Goal: Transaction & Acquisition: Download file/media

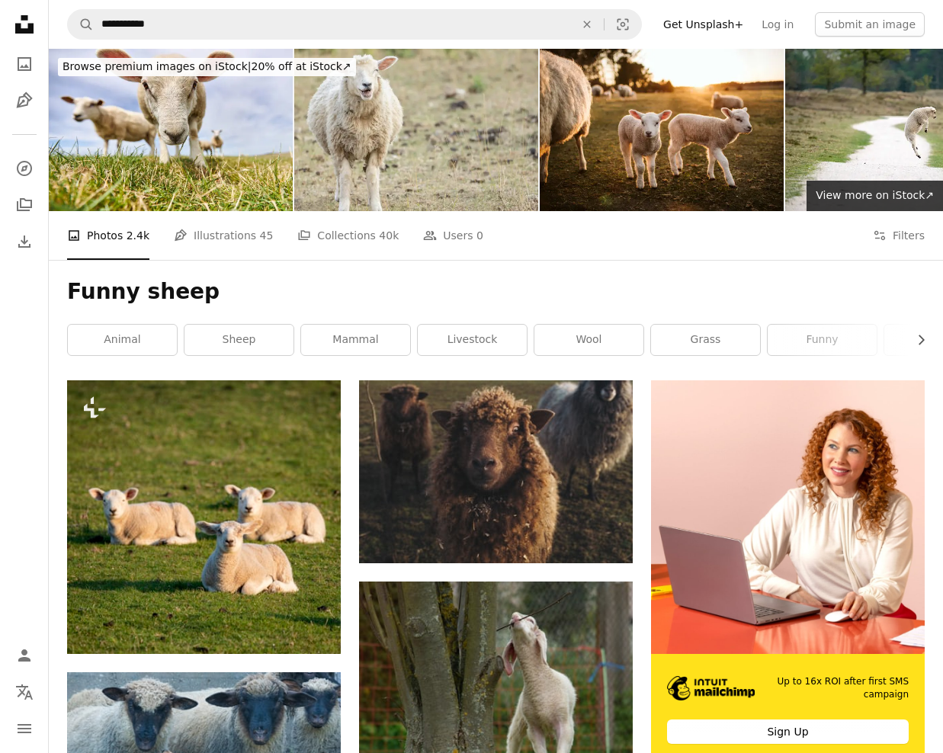
scroll to position [8314, 0]
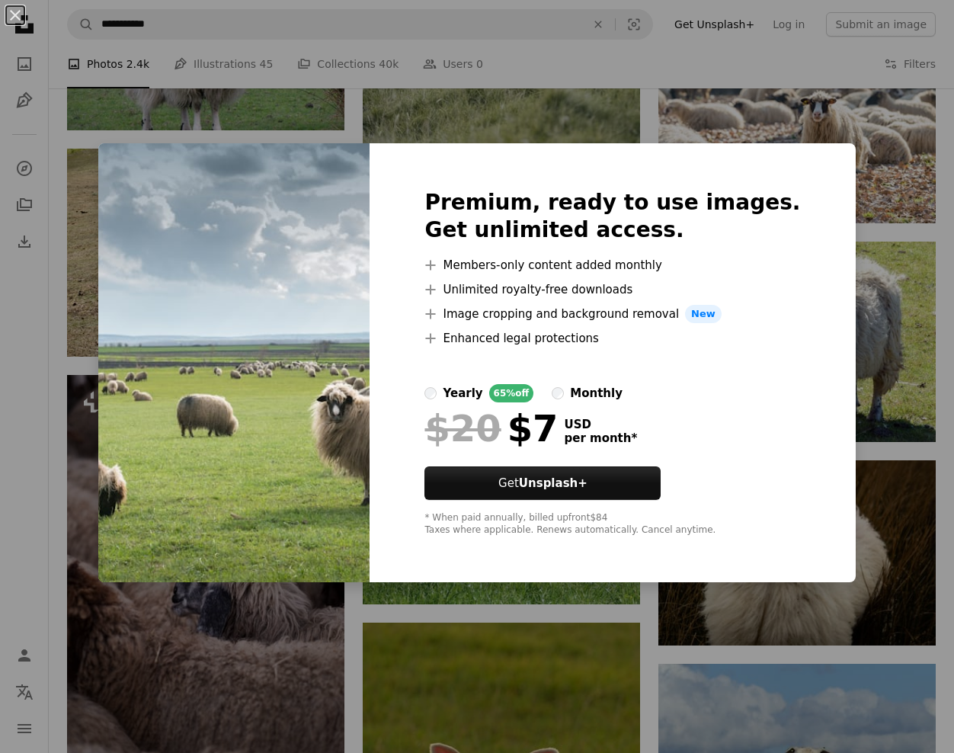
click at [914, 316] on div "An X shape Premium, ready to use images. Get unlimited access. A plus sign Memb…" at bounding box center [477, 376] width 954 height 753
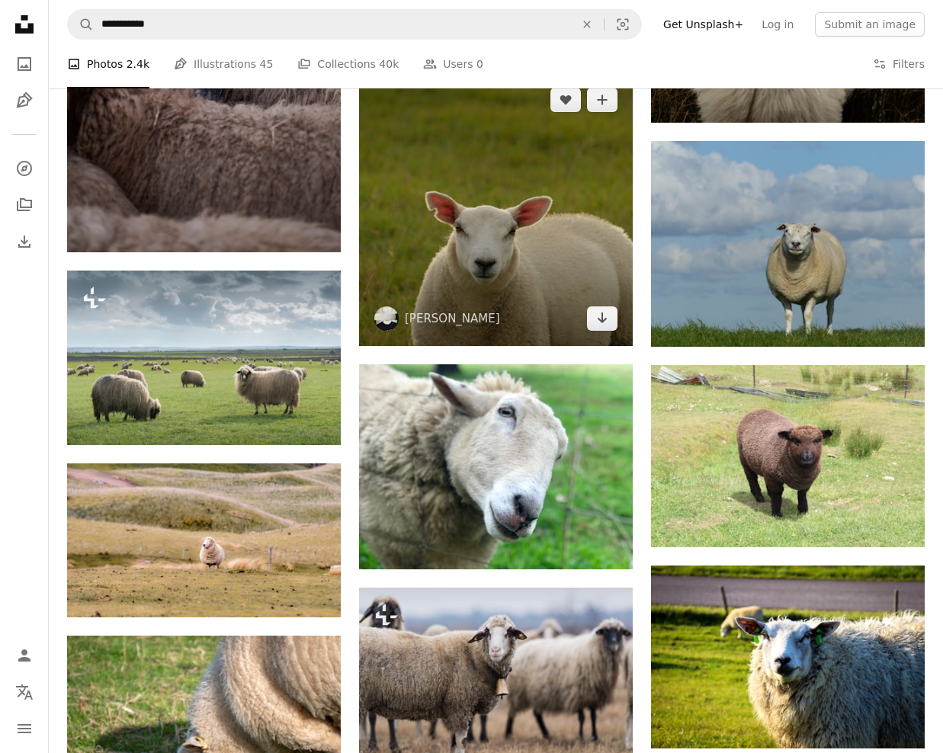
scroll to position [8771, 0]
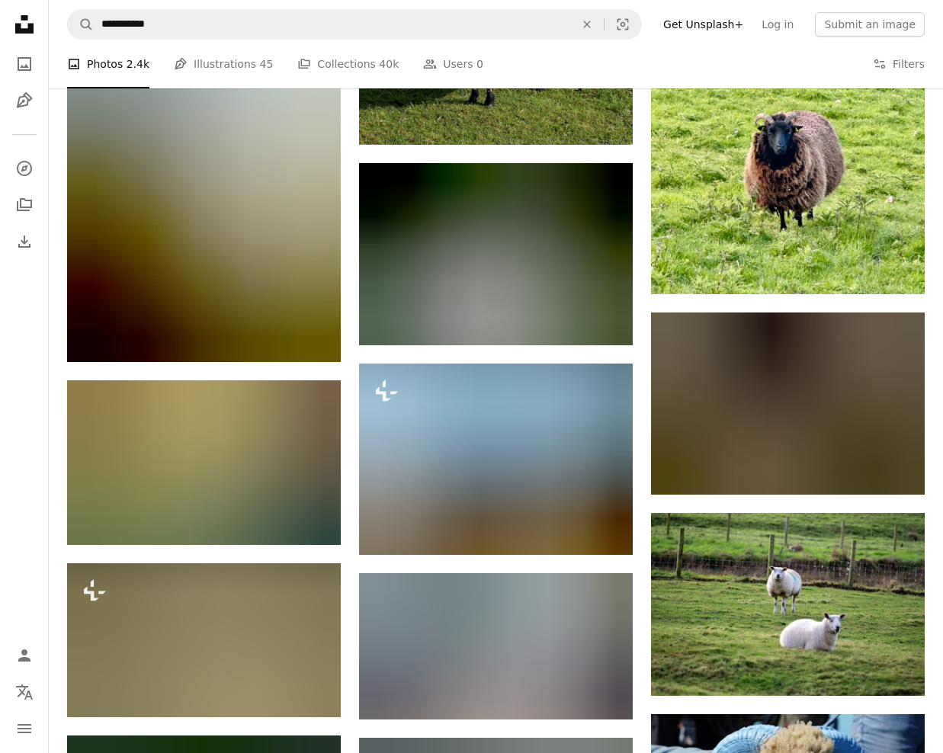
scroll to position [13954, 0]
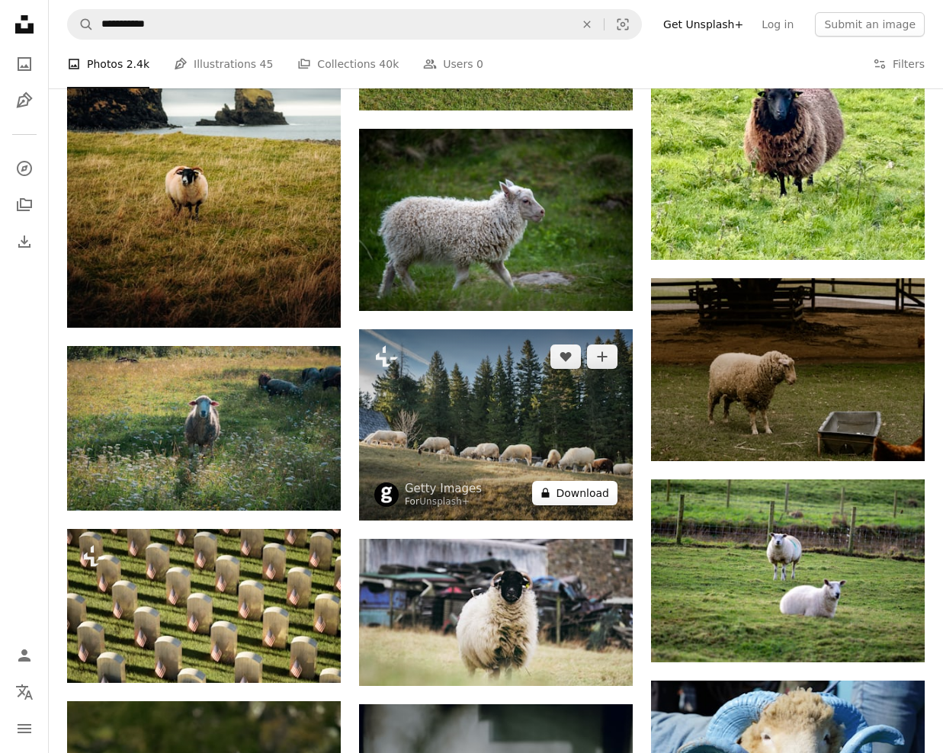
click at [587, 481] on button "A lock Download" at bounding box center [574, 493] width 85 height 24
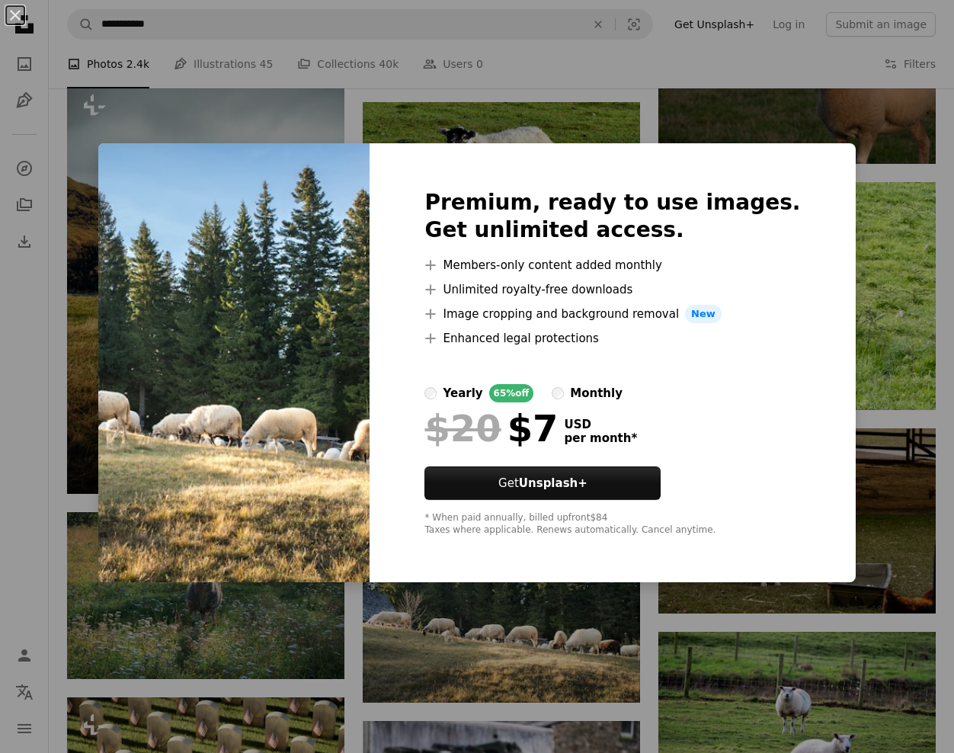
click at [848, 211] on div "An X shape Premium, ready to use images. Get unlimited access. A plus sign Memb…" at bounding box center [477, 376] width 954 height 753
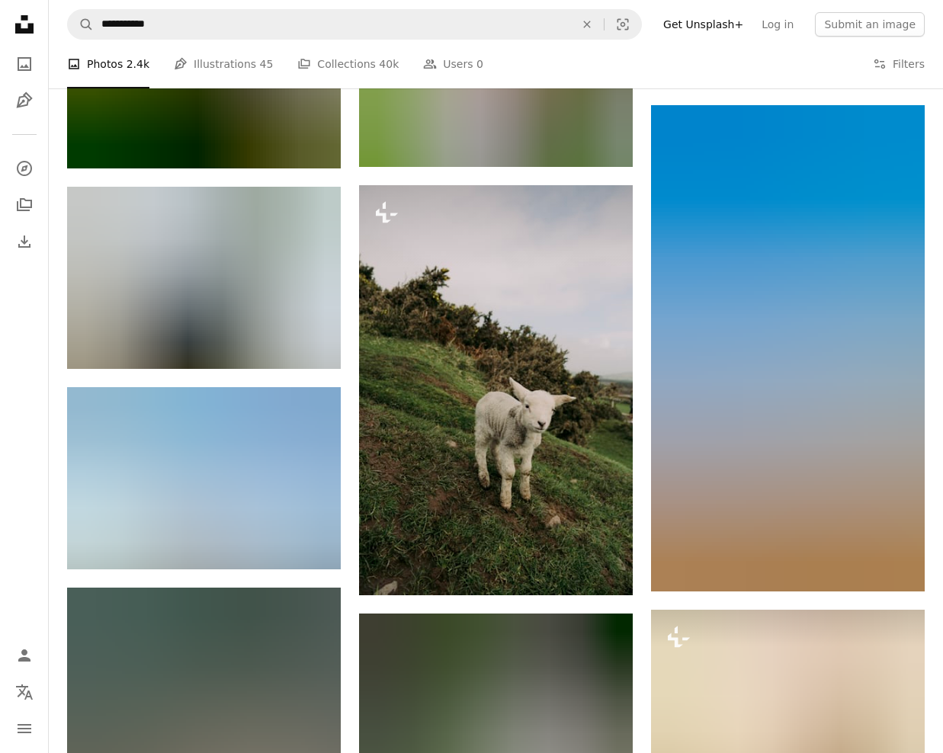
scroll to position [15250, 0]
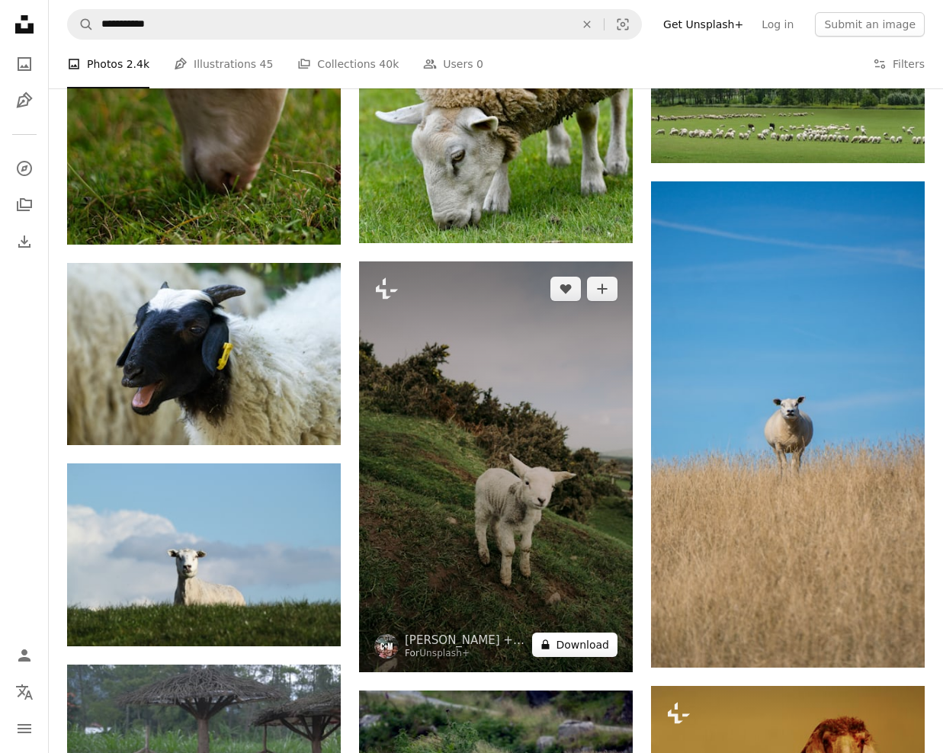
click at [582, 633] on button "A lock Download" at bounding box center [574, 645] width 85 height 24
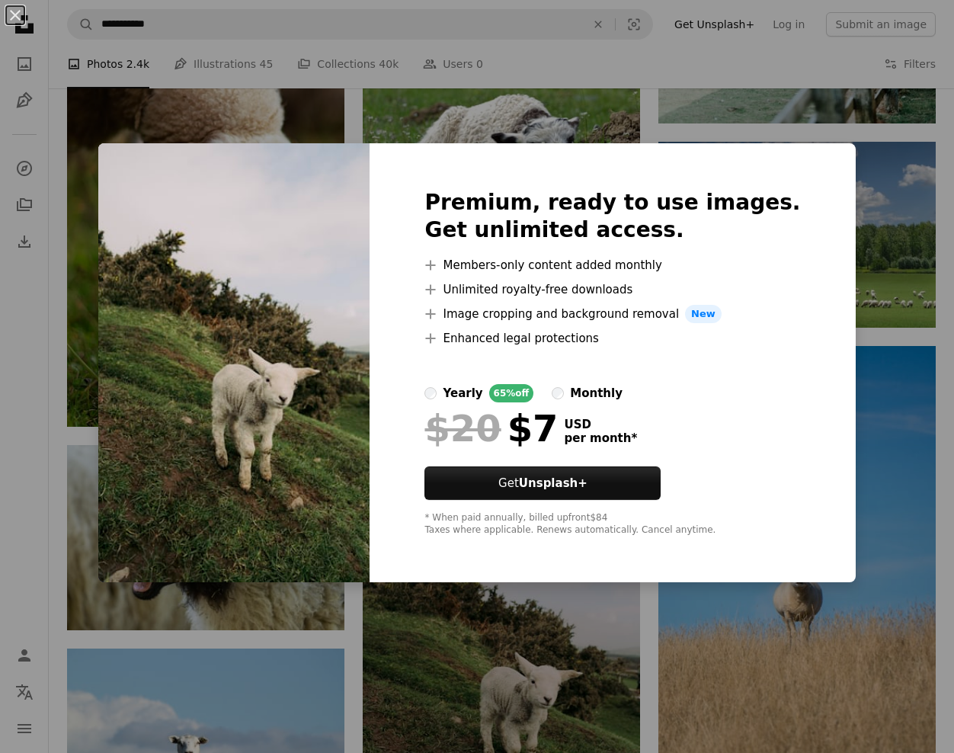
click at [876, 251] on div "An X shape Premium, ready to use images. Get unlimited access. A plus sign Memb…" at bounding box center [477, 376] width 954 height 753
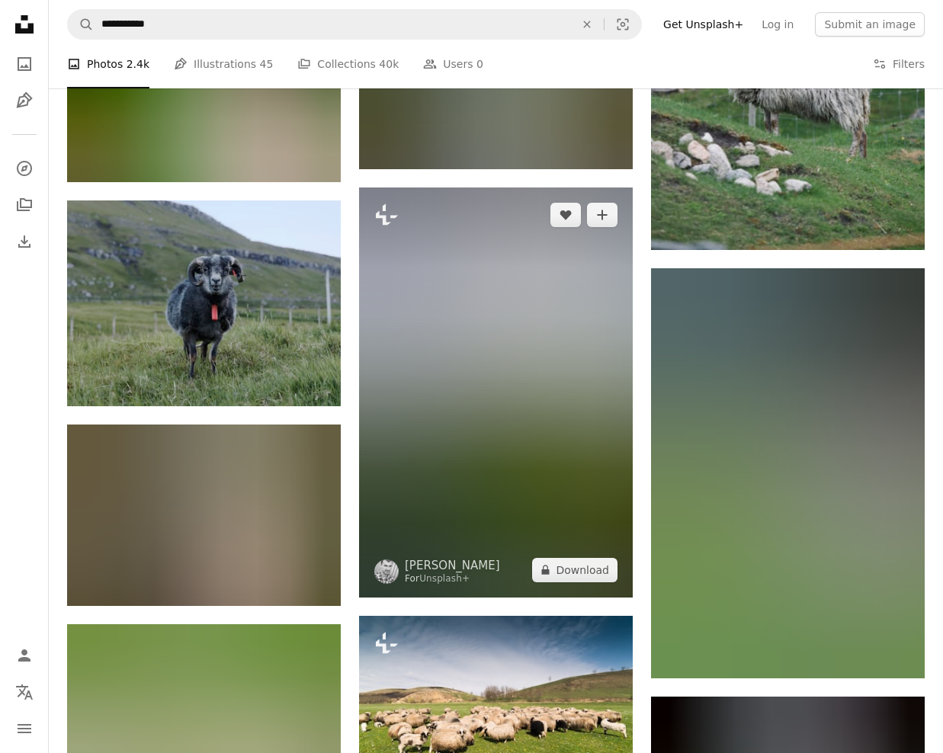
scroll to position [16850, 0]
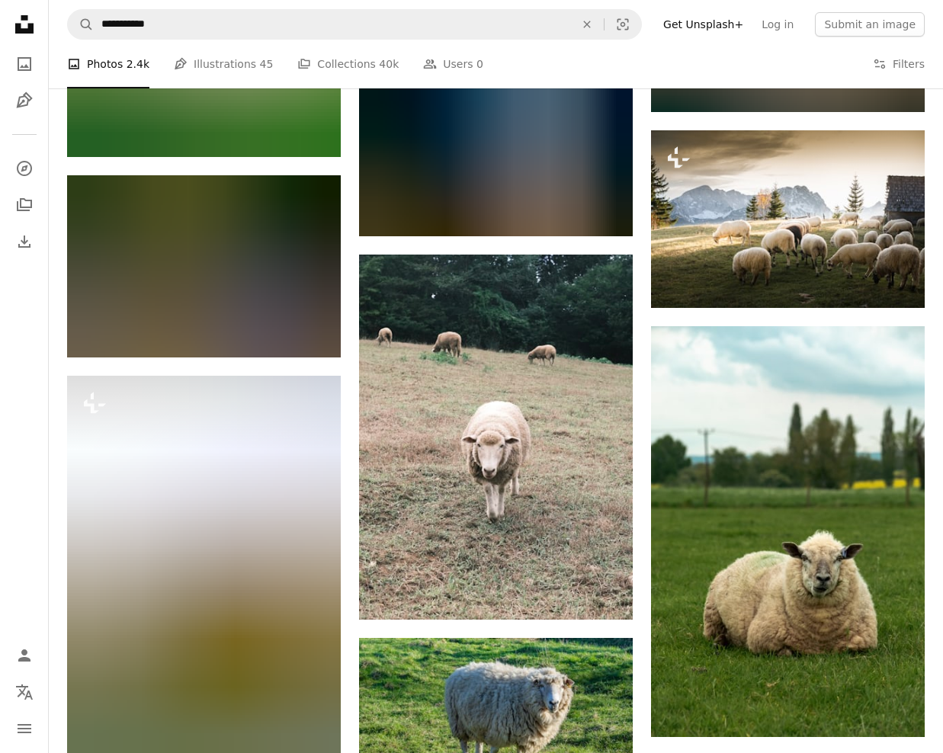
scroll to position [22338, 0]
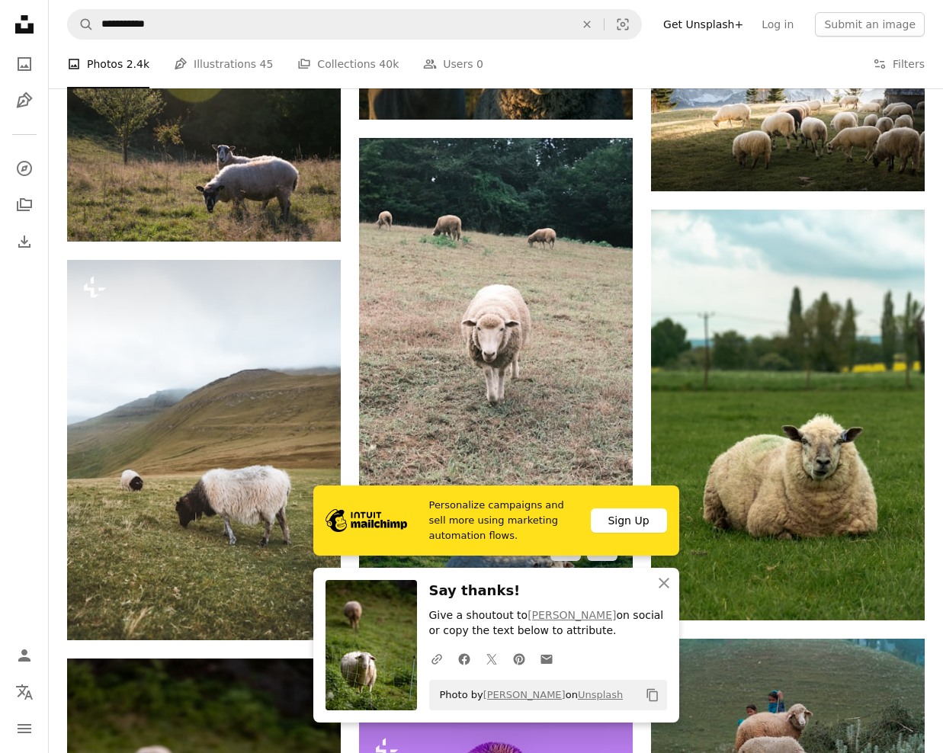
click at [590, 521] on img at bounding box center [496, 612] width 274 height 183
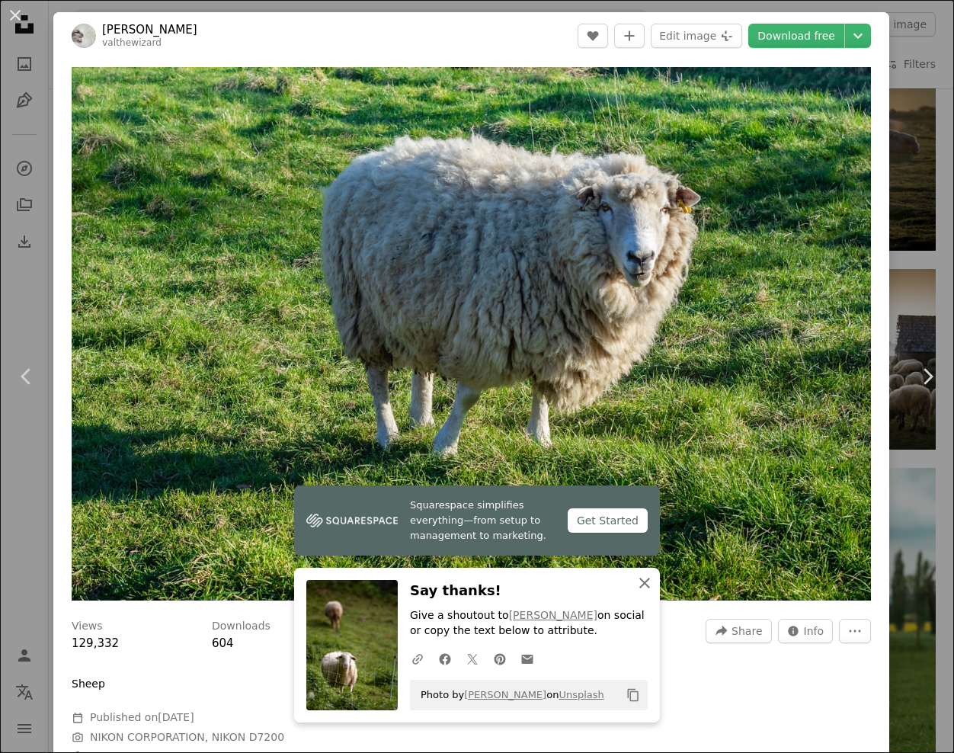
click at [639, 582] on icon "button" at bounding box center [644, 583] width 11 height 11
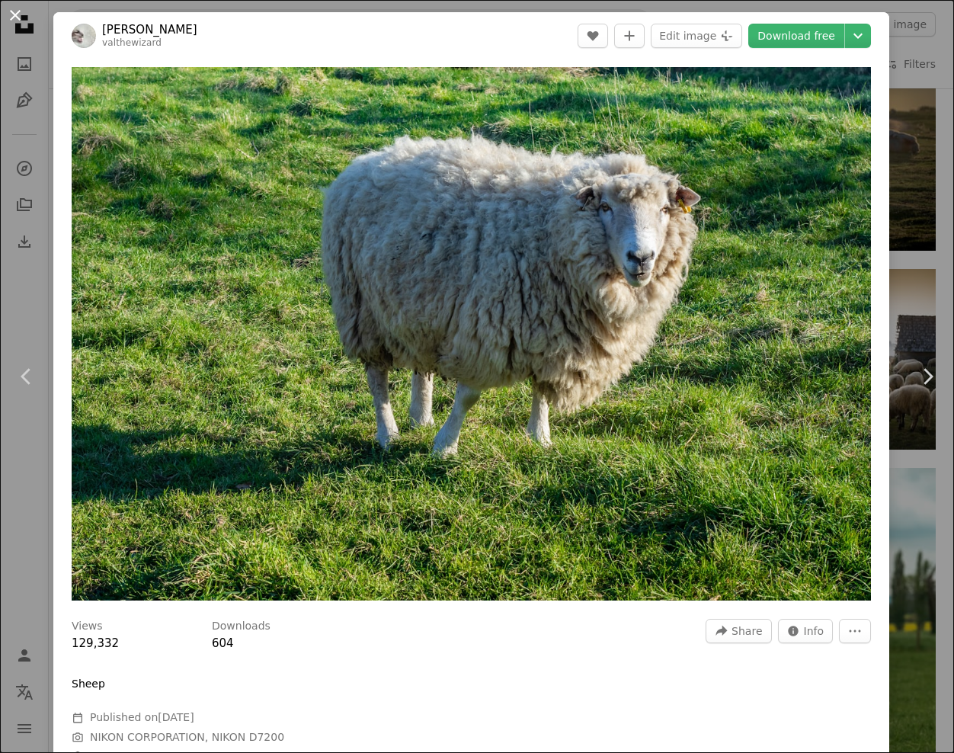
click at [14, 15] on button "An X shape" at bounding box center [15, 15] width 18 height 18
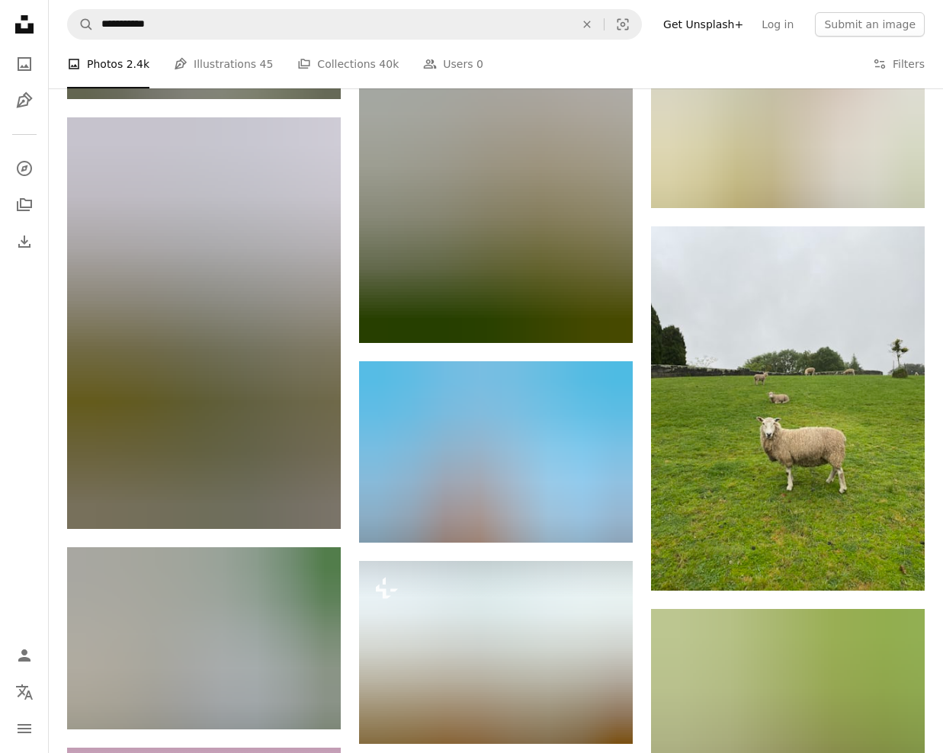
scroll to position [24243, 0]
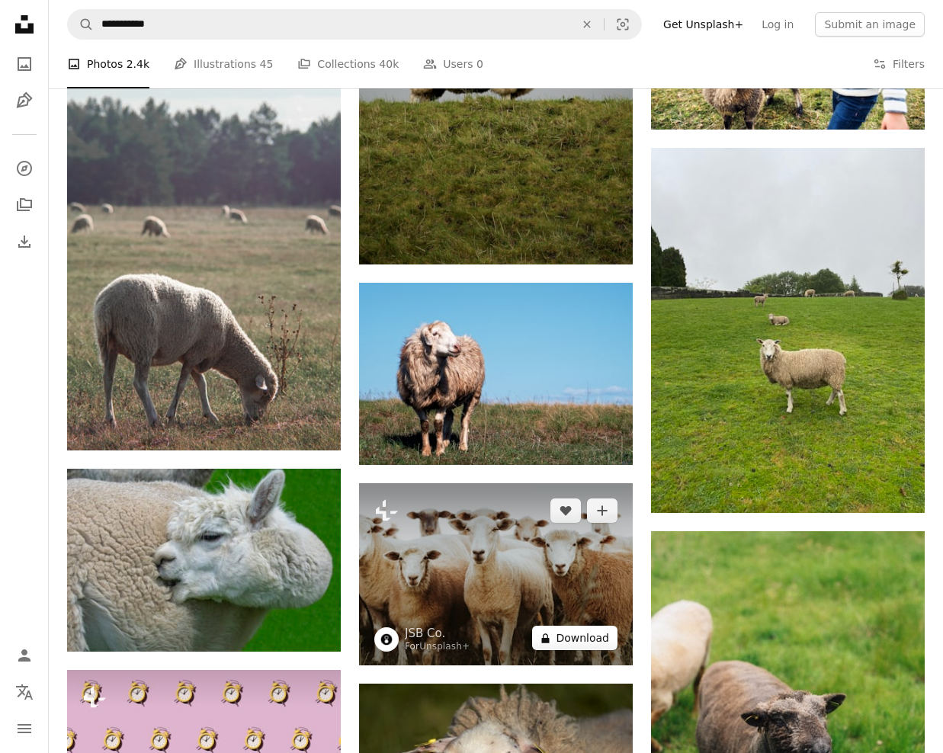
click at [583, 626] on button "A lock Download" at bounding box center [574, 638] width 85 height 24
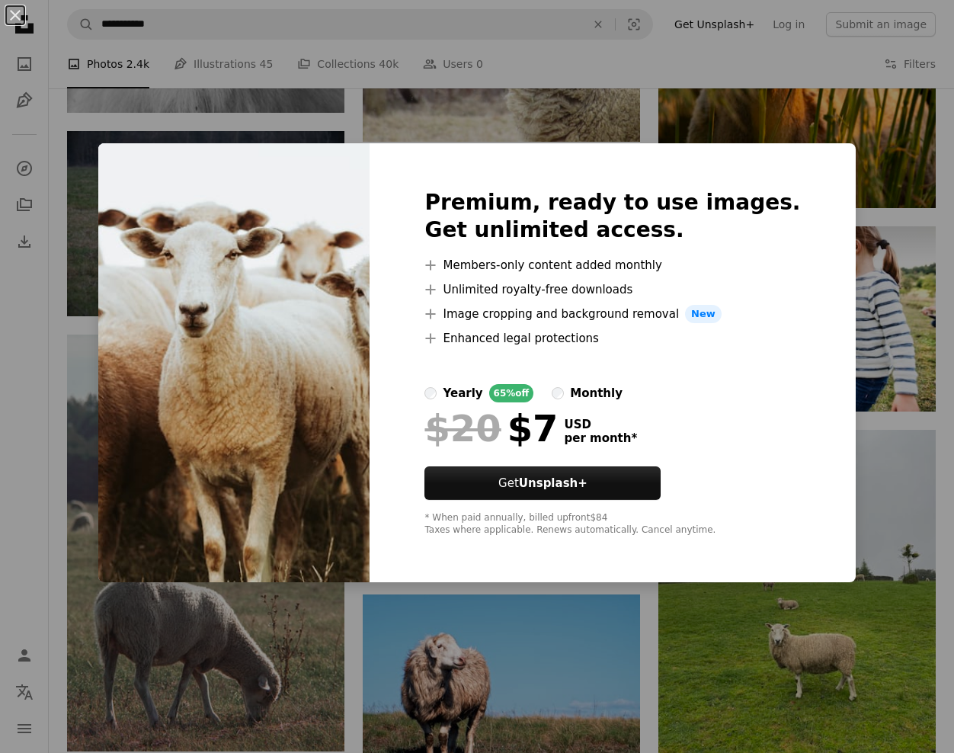
click at [860, 313] on div "An X shape Premium, ready to use images. Get unlimited access. A plus sign Memb…" at bounding box center [477, 376] width 954 height 753
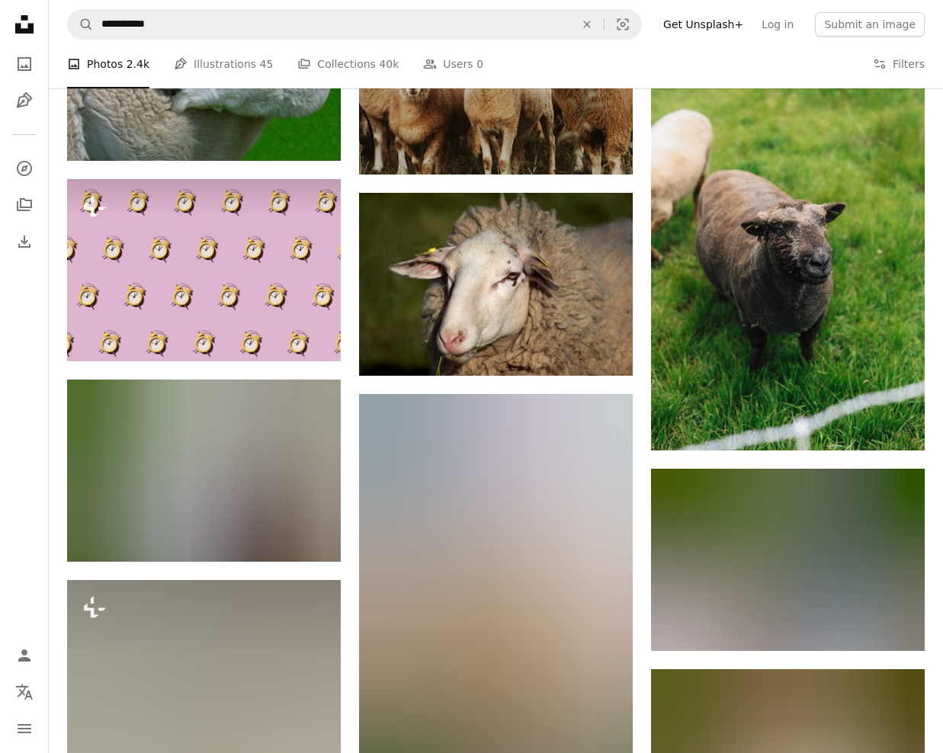
scroll to position [24701, 0]
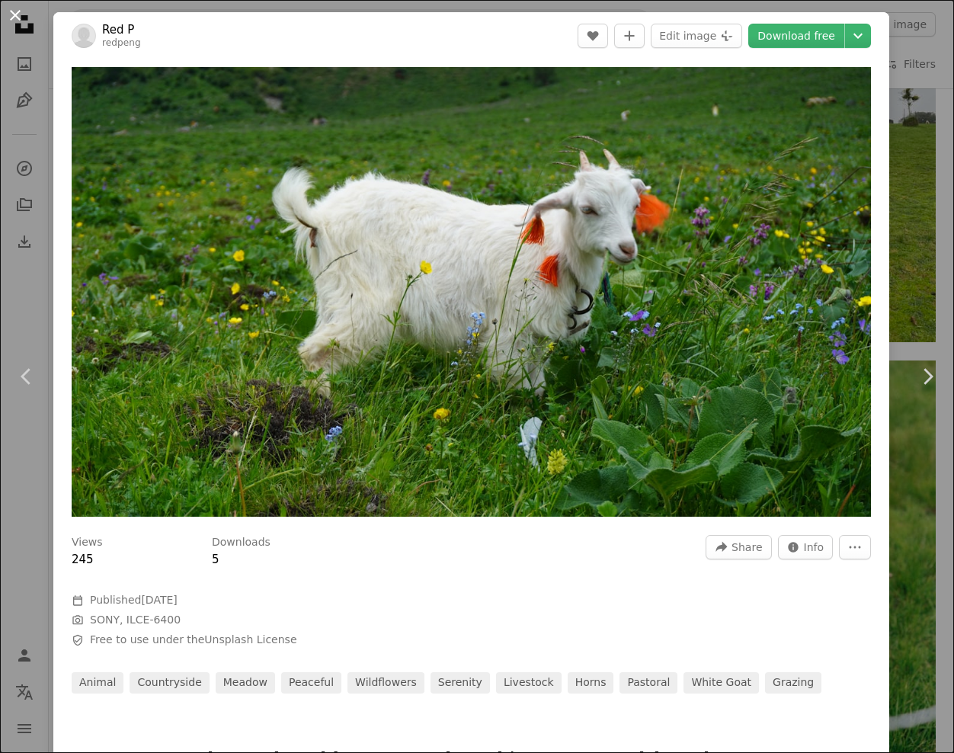
click at [12, 14] on button "An X shape" at bounding box center [15, 15] width 18 height 18
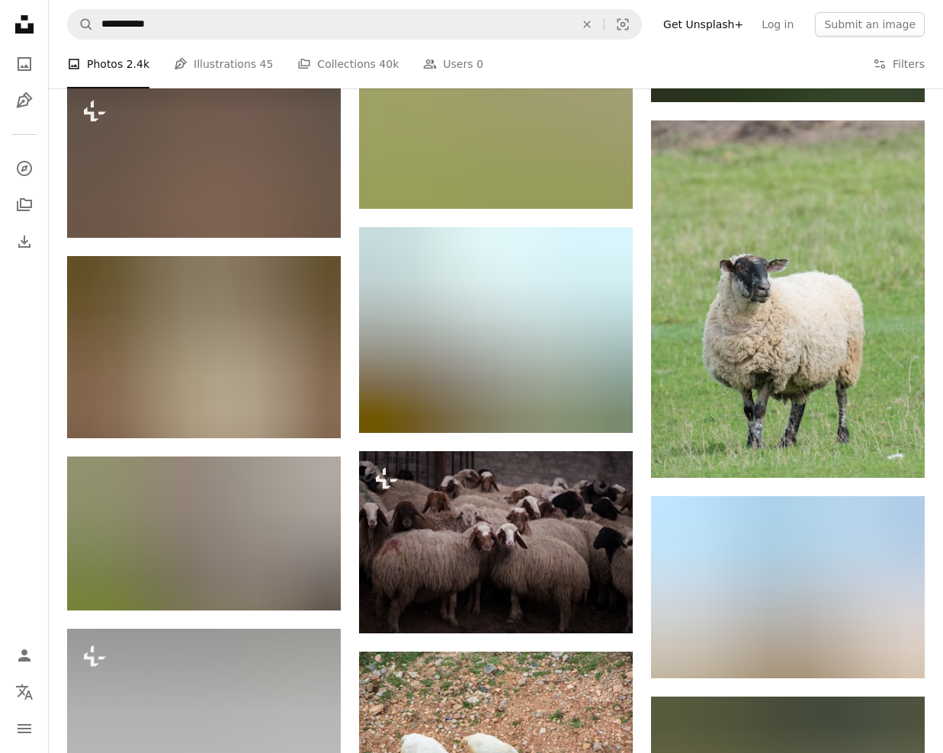
scroll to position [27063, 0]
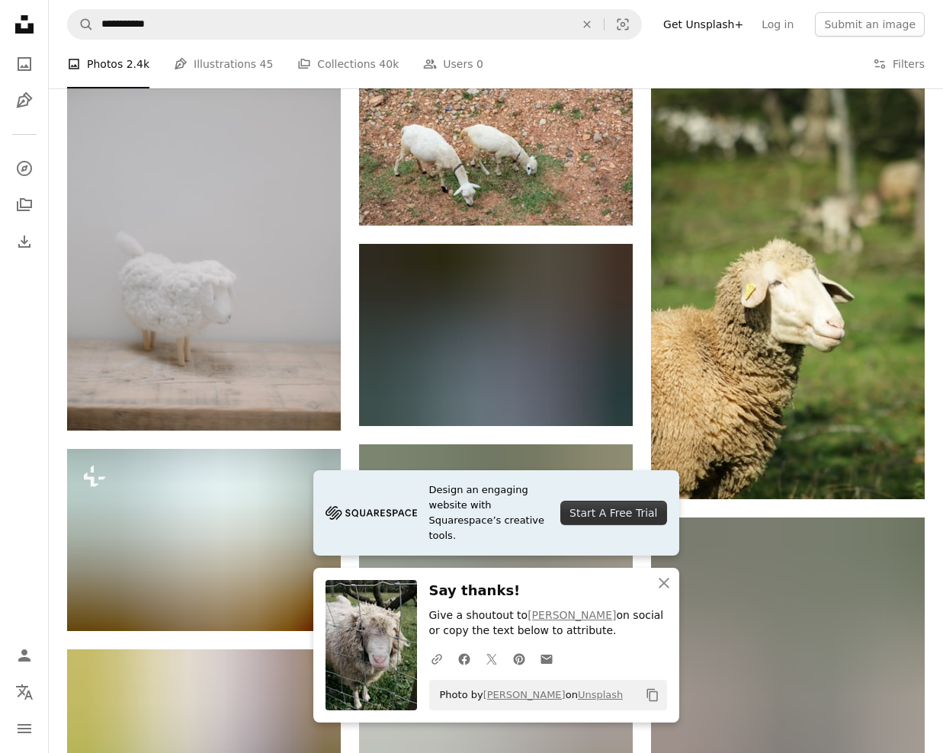
scroll to position [27673, 0]
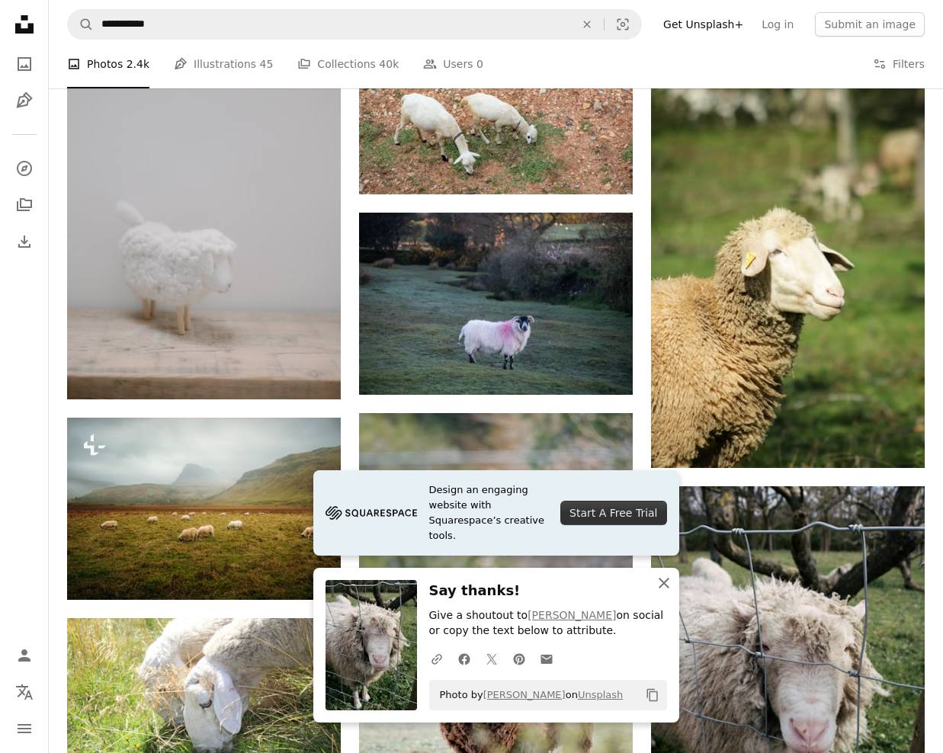
click at [665, 582] on icon "An X shape" at bounding box center [664, 583] width 18 height 18
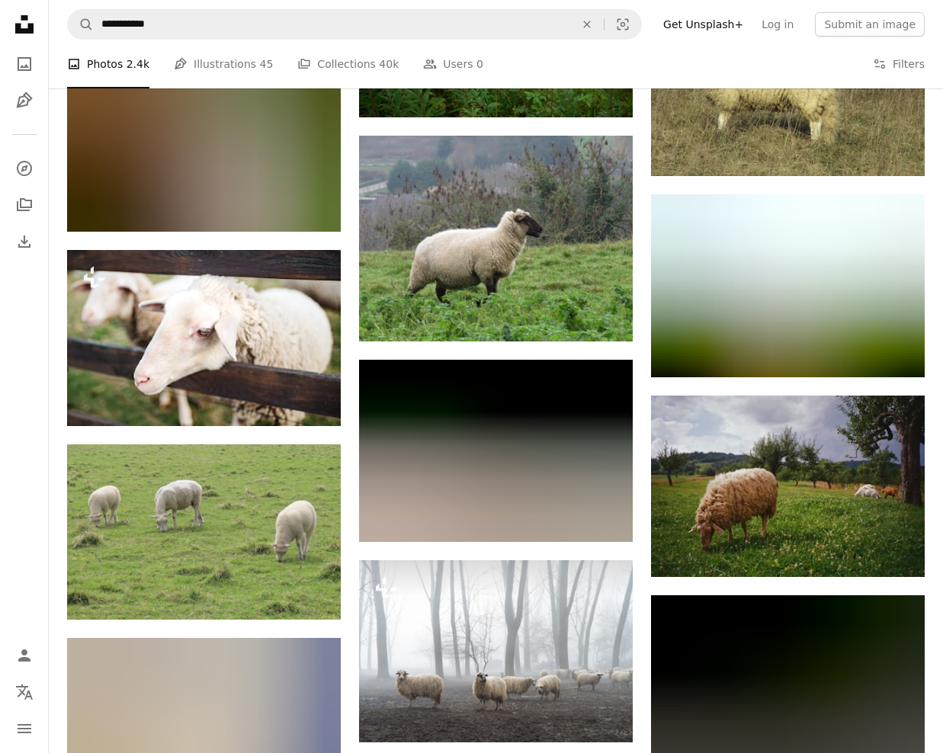
scroll to position [29274, 0]
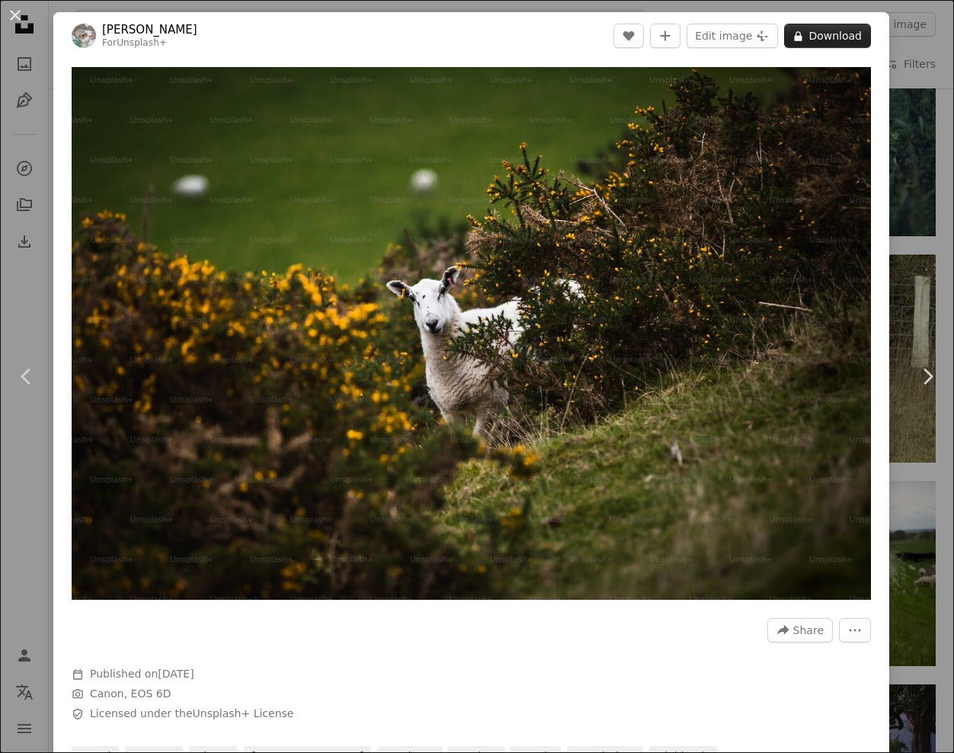
click at [832, 35] on button "A lock Download" at bounding box center [827, 36] width 87 height 24
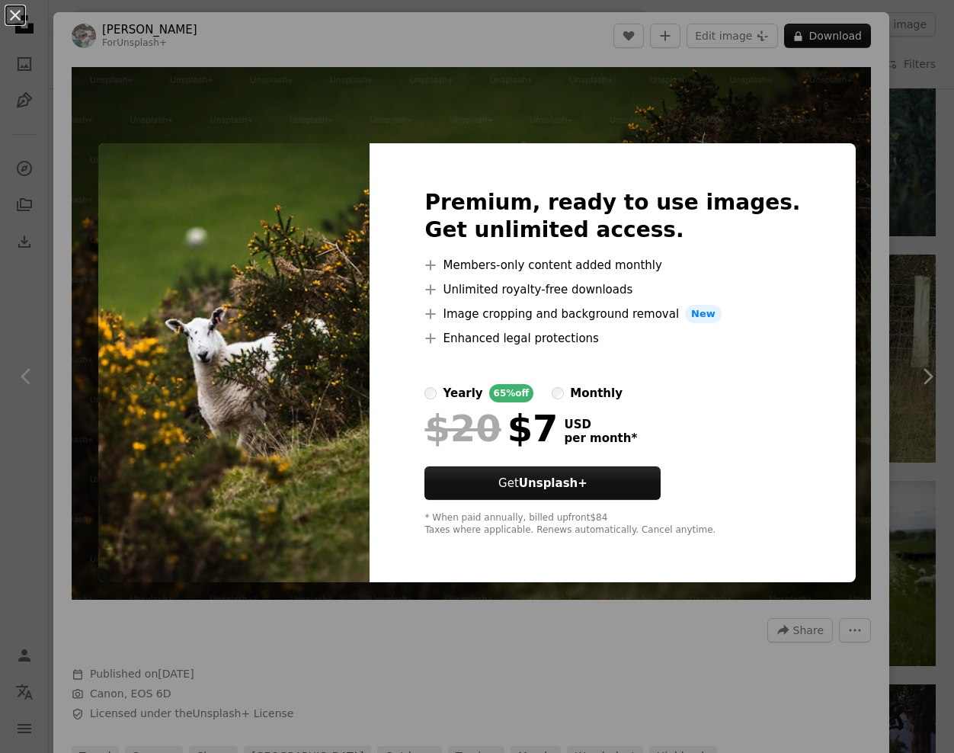
click at [899, 77] on div "An X shape Premium, ready to use images. Get unlimited access. A plus sign Memb…" at bounding box center [477, 376] width 954 height 753
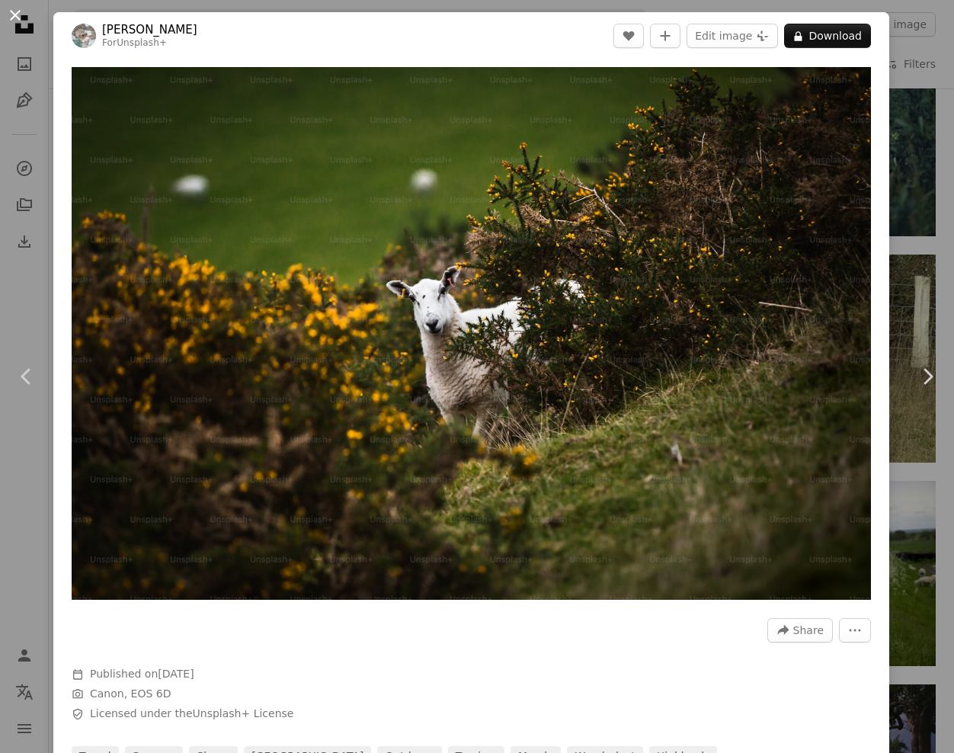
click at [11, 12] on button "An X shape" at bounding box center [15, 15] width 18 height 18
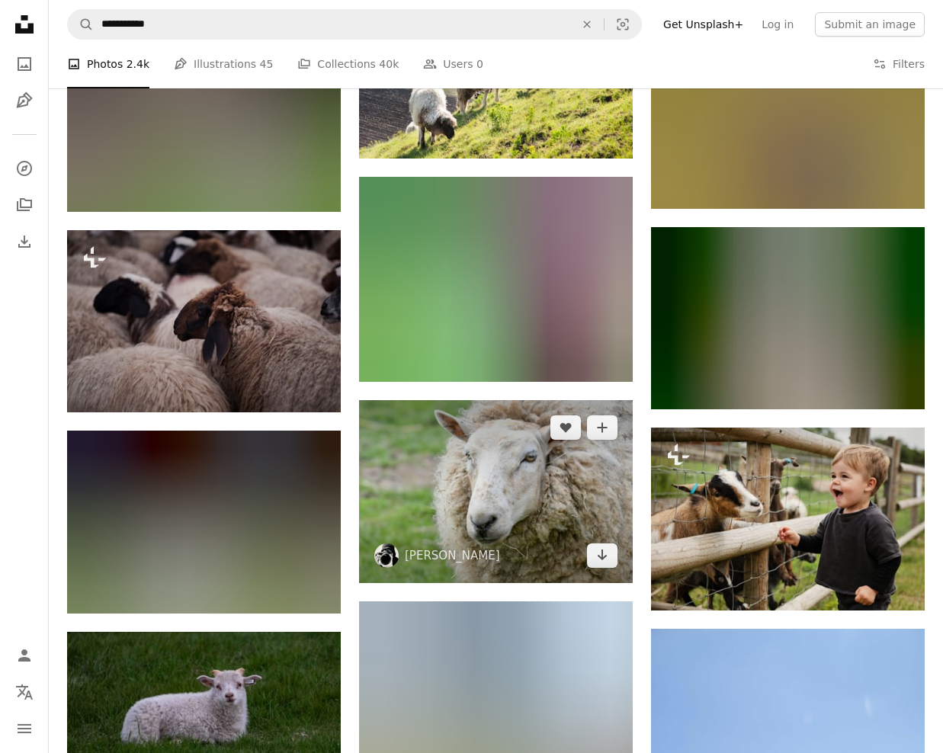
scroll to position [33008, 0]
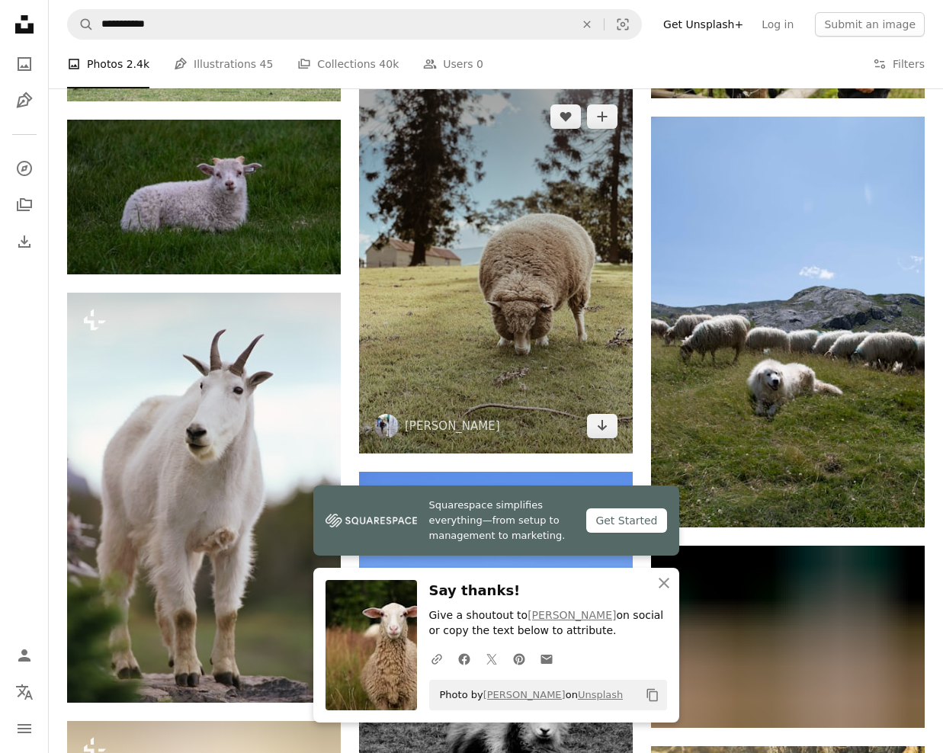
scroll to position [33618, 0]
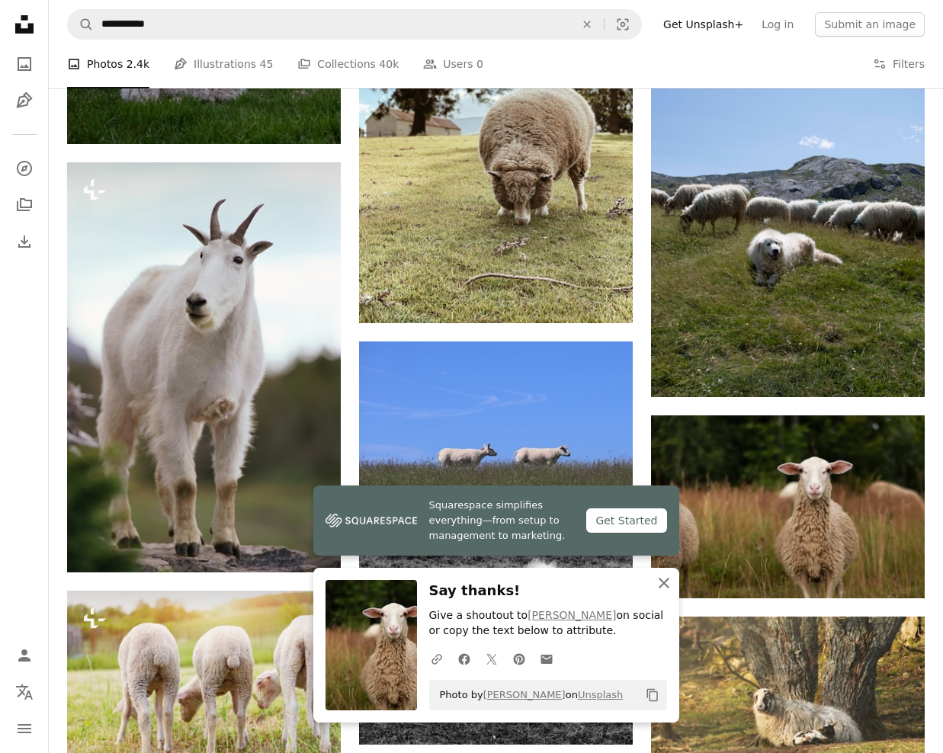
click at [663, 578] on icon "An X shape" at bounding box center [664, 583] width 18 height 18
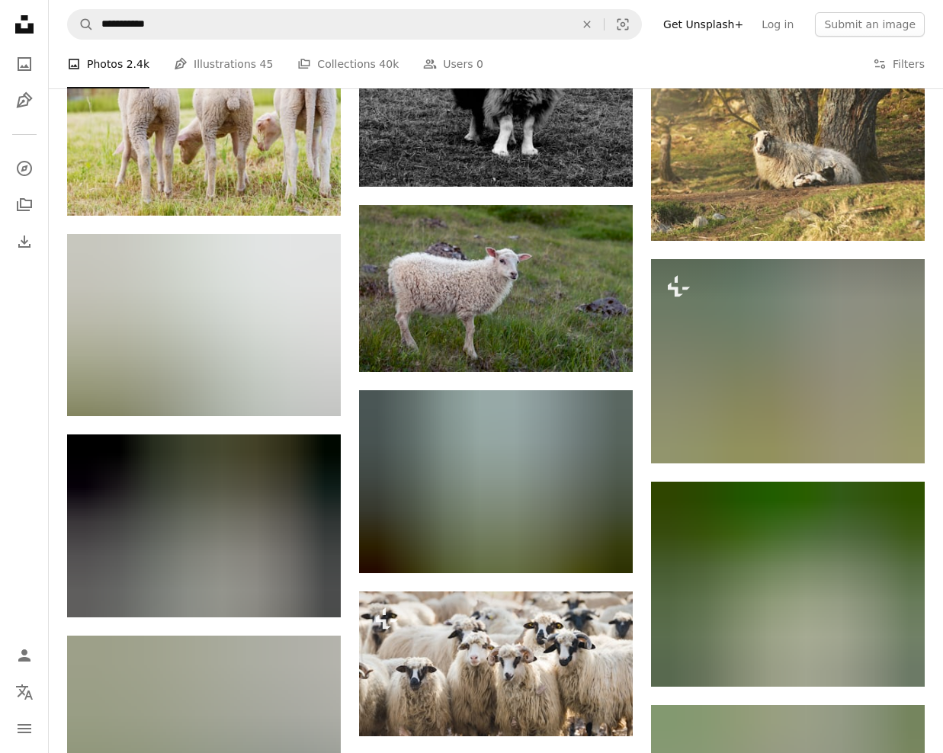
scroll to position [34228, 0]
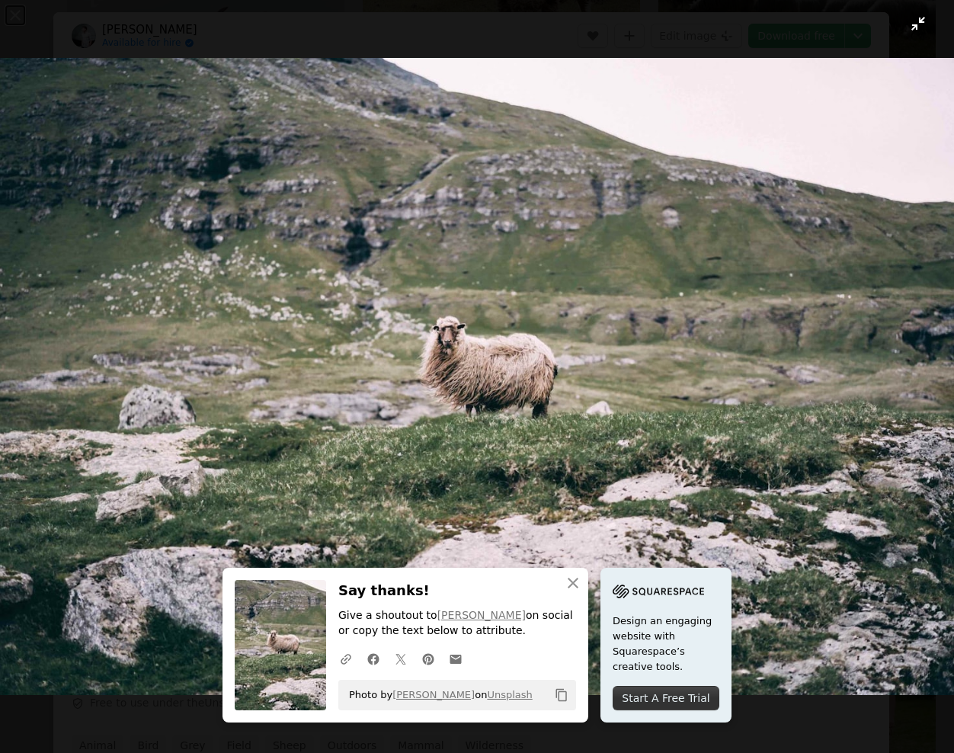
click at [823, 118] on img "Zoom out on this image" at bounding box center [477, 376] width 956 height 637
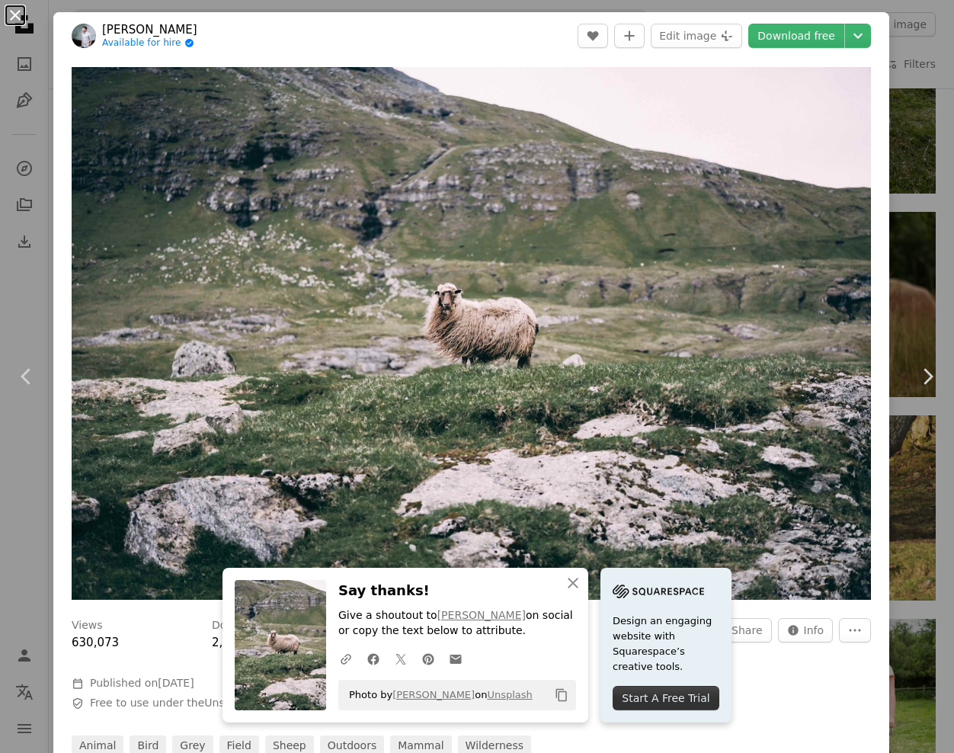
click at [14, 17] on button "An X shape" at bounding box center [15, 15] width 18 height 18
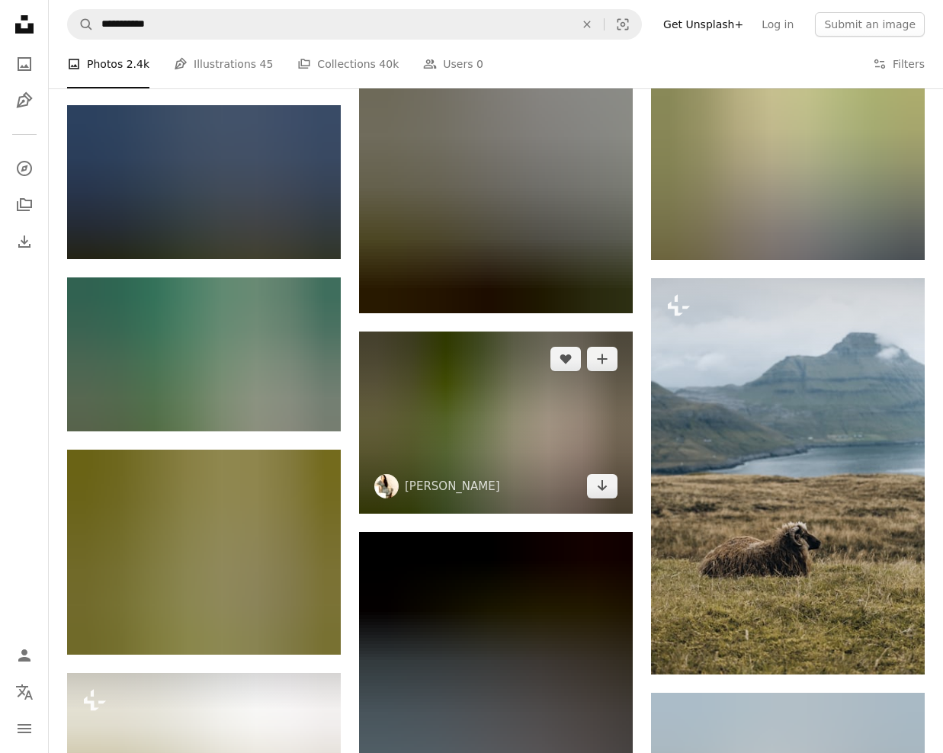
scroll to position [41849, 0]
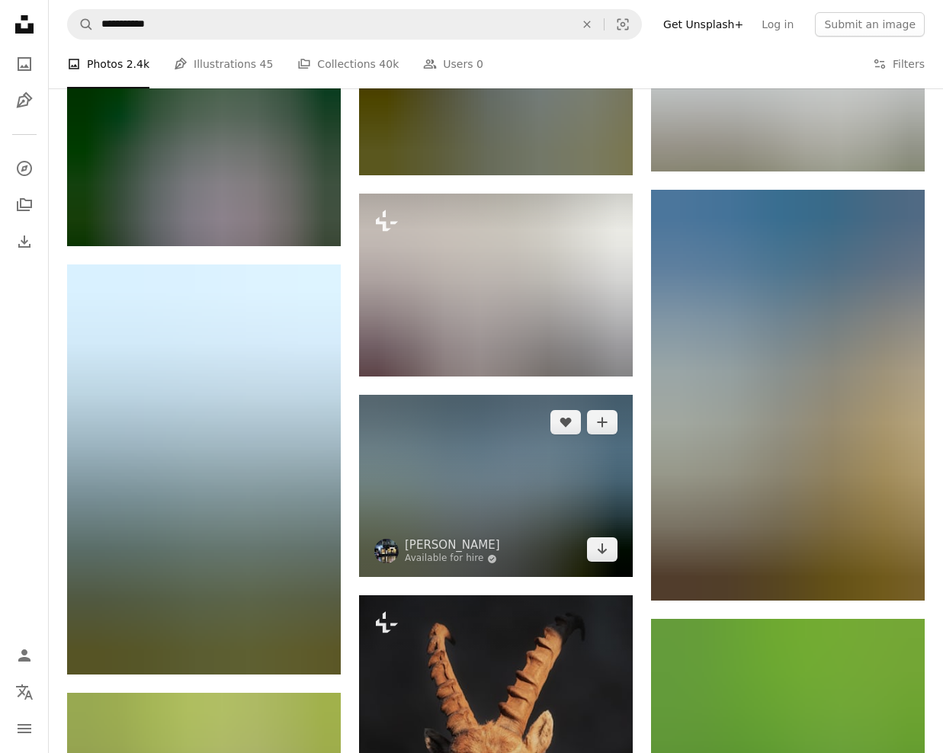
scroll to position [51377, 0]
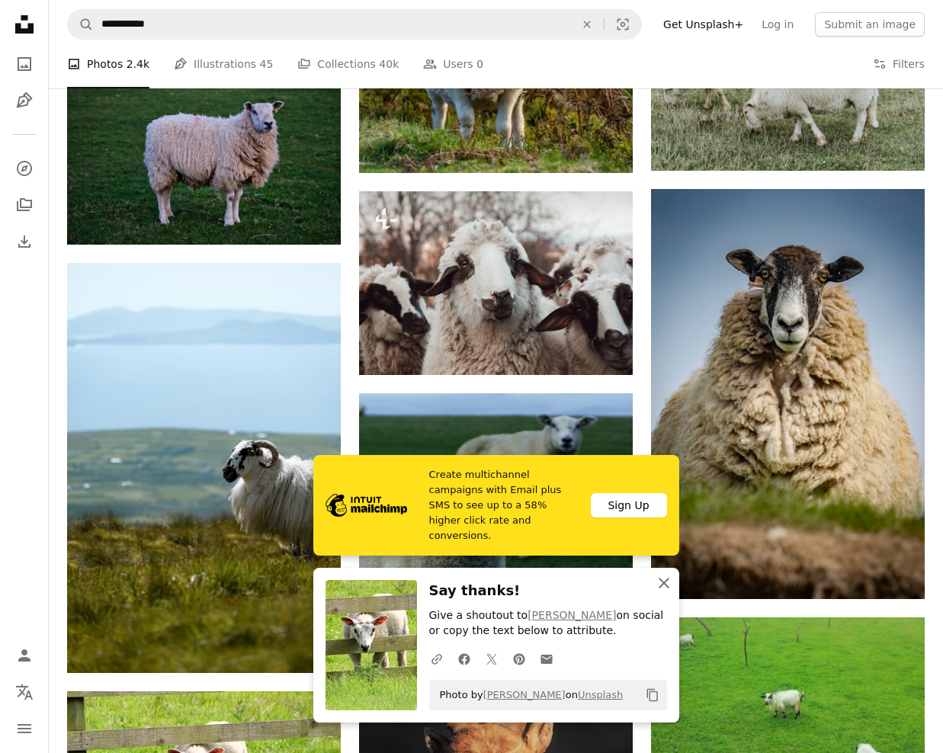
click at [663, 583] on icon "button" at bounding box center [664, 583] width 11 height 11
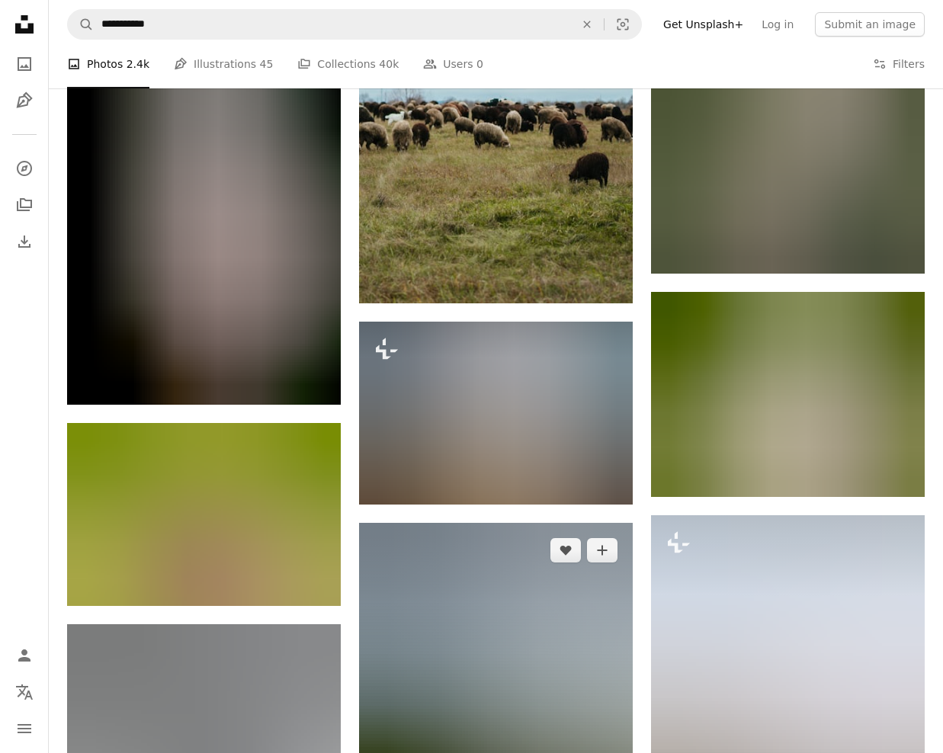
scroll to position [55873, 0]
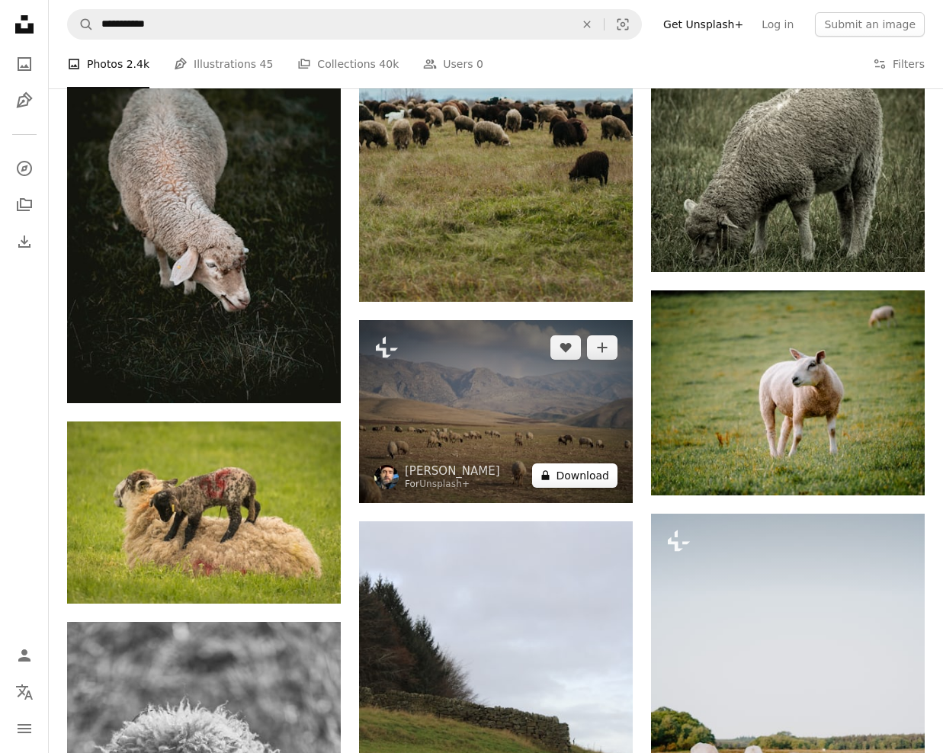
click at [575, 463] on button "A lock Download" at bounding box center [574, 475] width 85 height 24
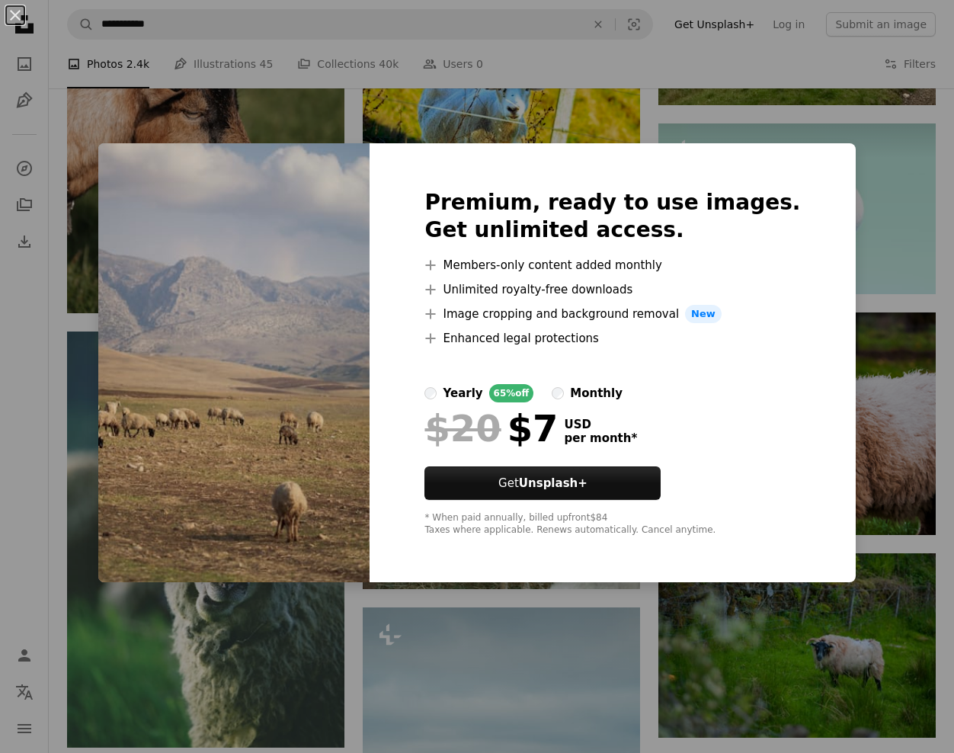
click at [859, 295] on div "An X shape Premium, ready to use images. Get unlimited access. A plus sign Memb…" at bounding box center [477, 376] width 954 height 753
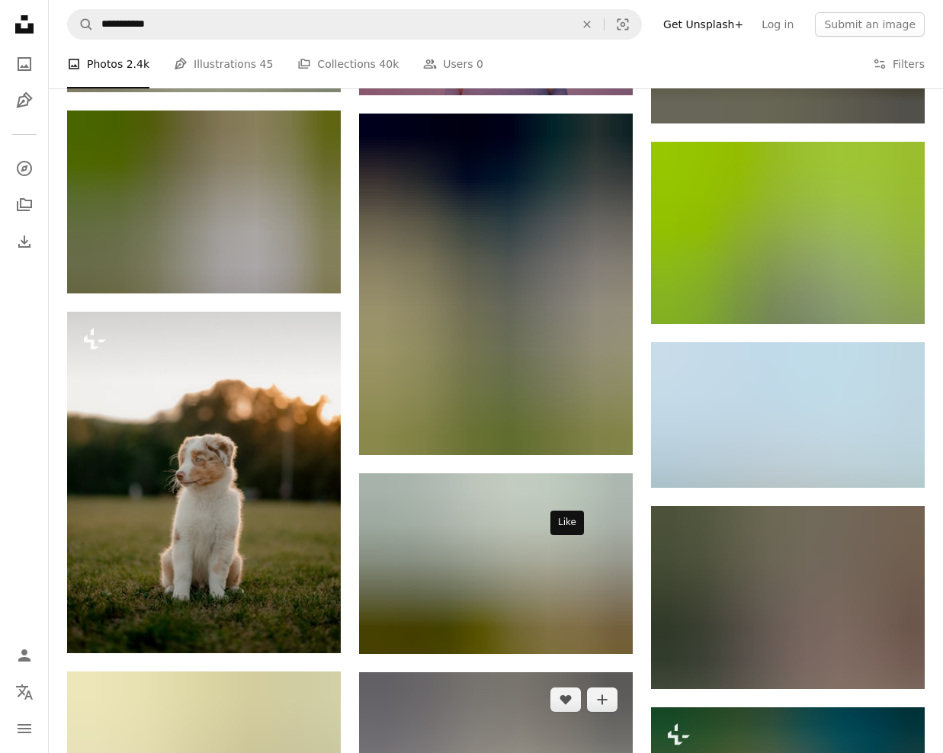
scroll to position [67535, 0]
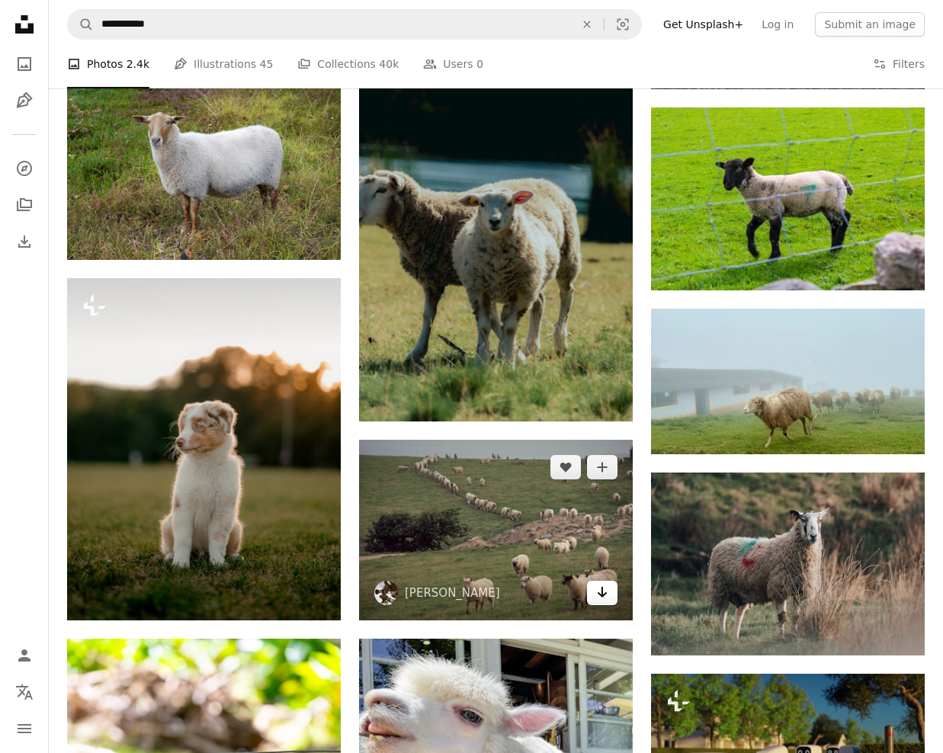
click at [600, 587] on icon "Download" at bounding box center [603, 592] width 10 height 11
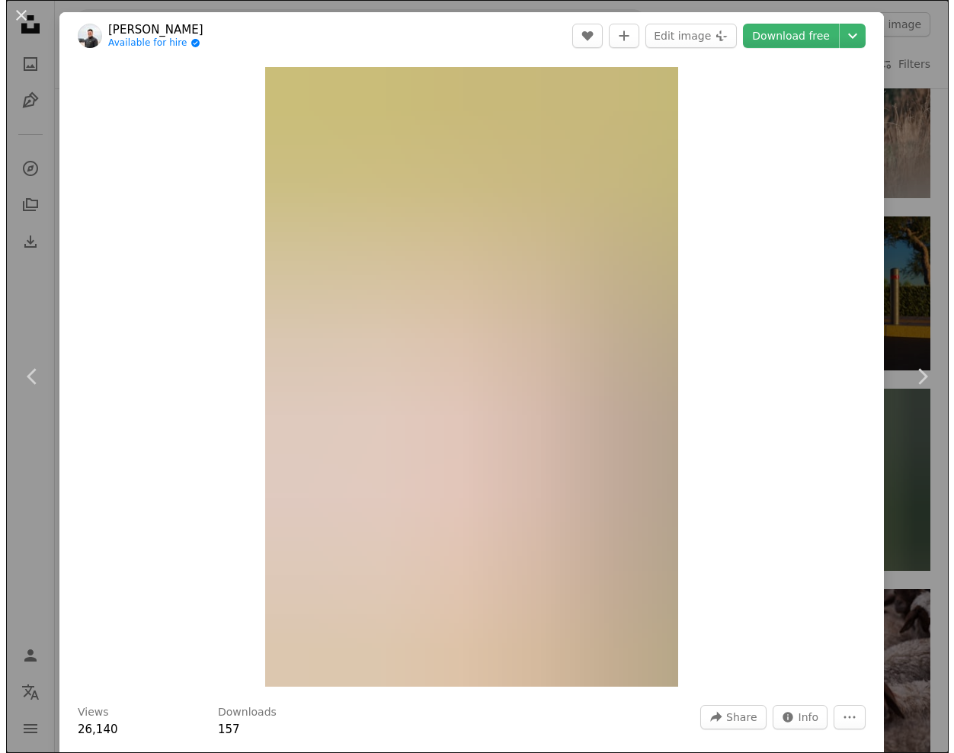
scroll to position [68221, 0]
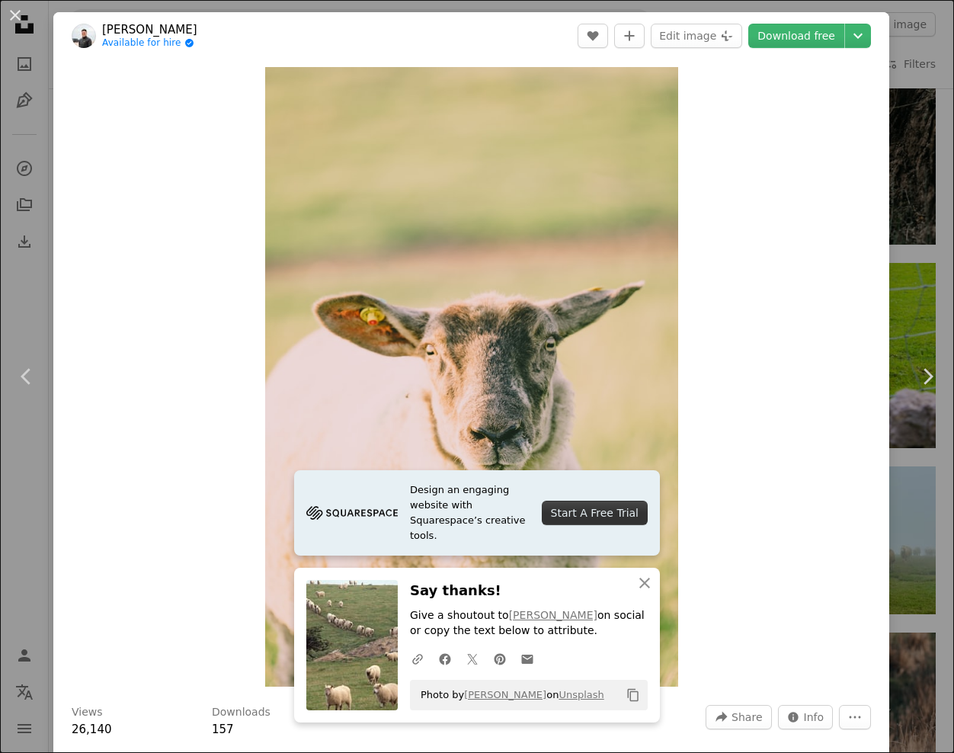
click at [909, 102] on div "An X shape Chevron left Chevron right [PERSON_NAME] Available for hire A checkm…" at bounding box center [477, 376] width 954 height 753
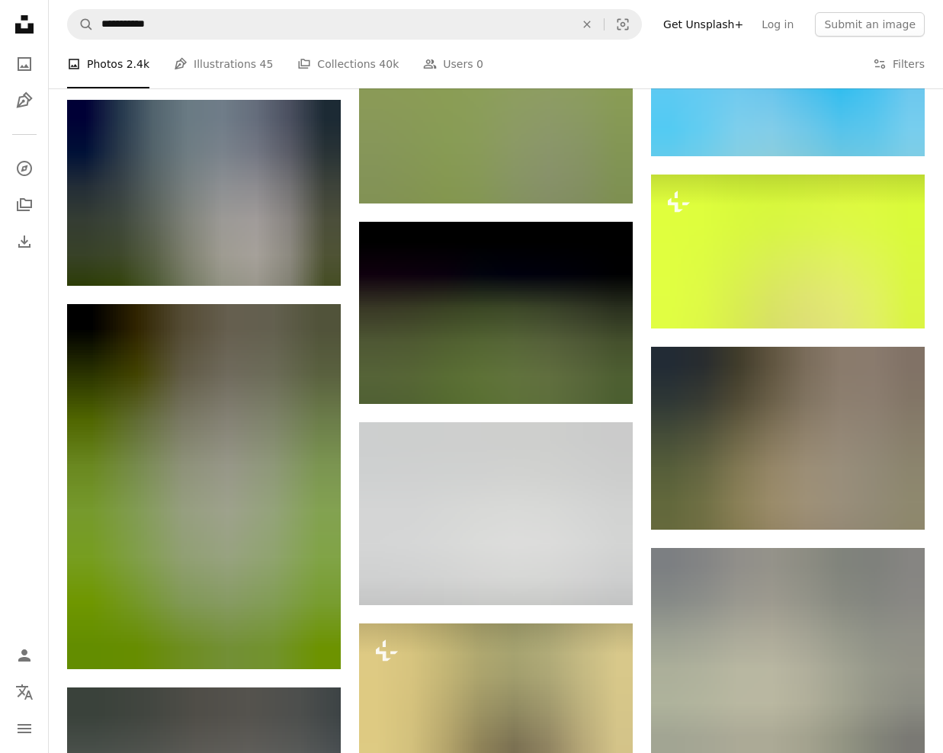
scroll to position [71117, 0]
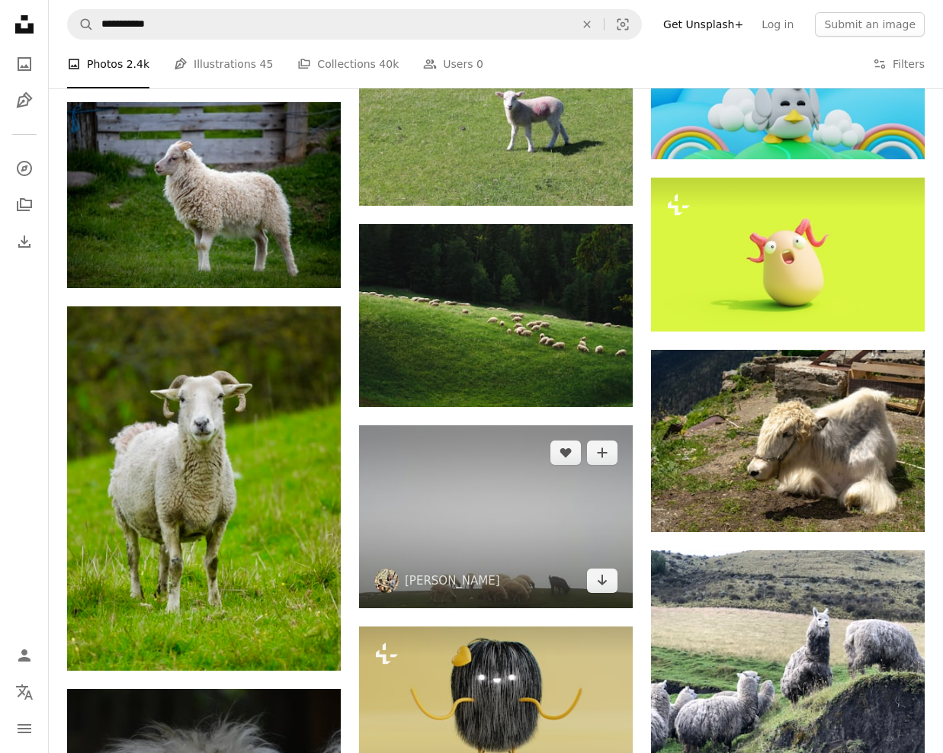
click at [475, 425] on img at bounding box center [496, 516] width 274 height 183
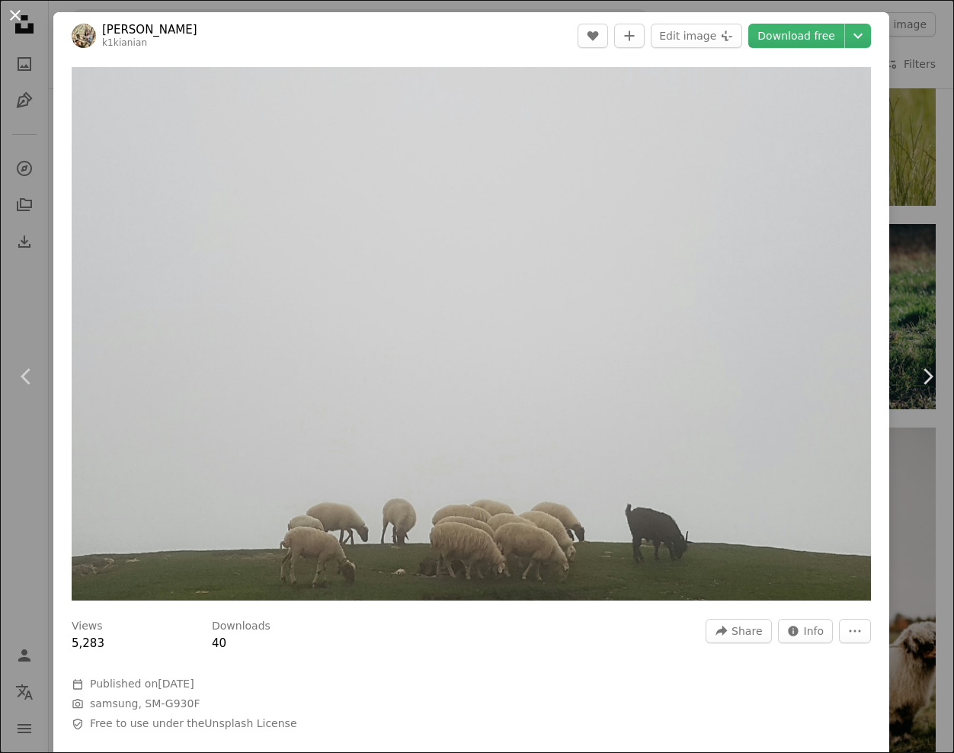
click at [13, 14] on button "An X shape" at bounding box center [15, 15] width 18 height 18
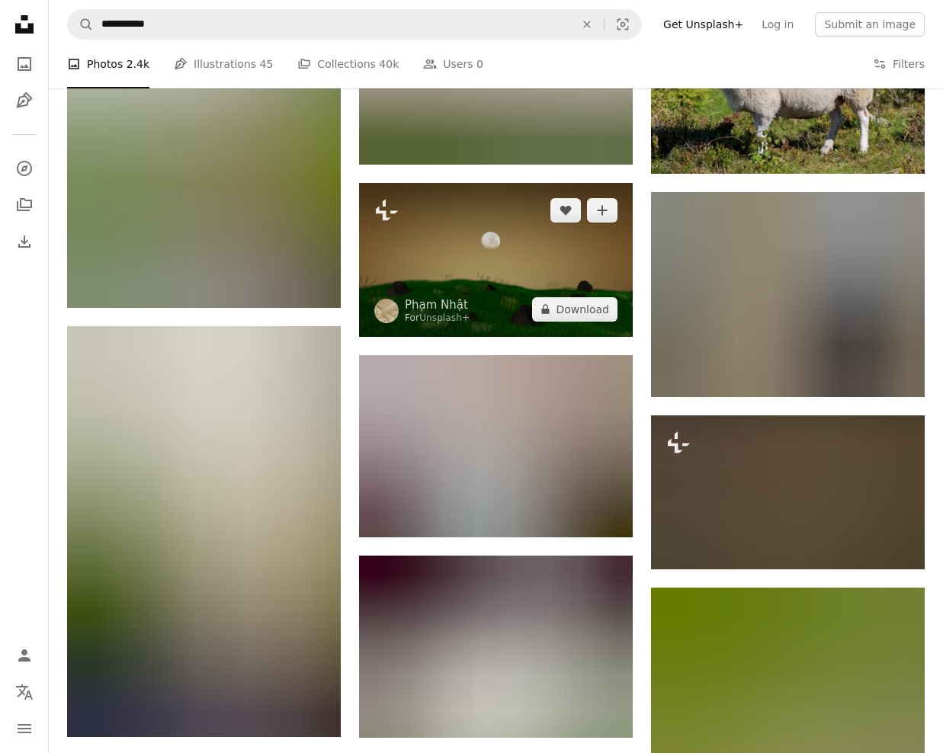
scroll to position [72413, 0]
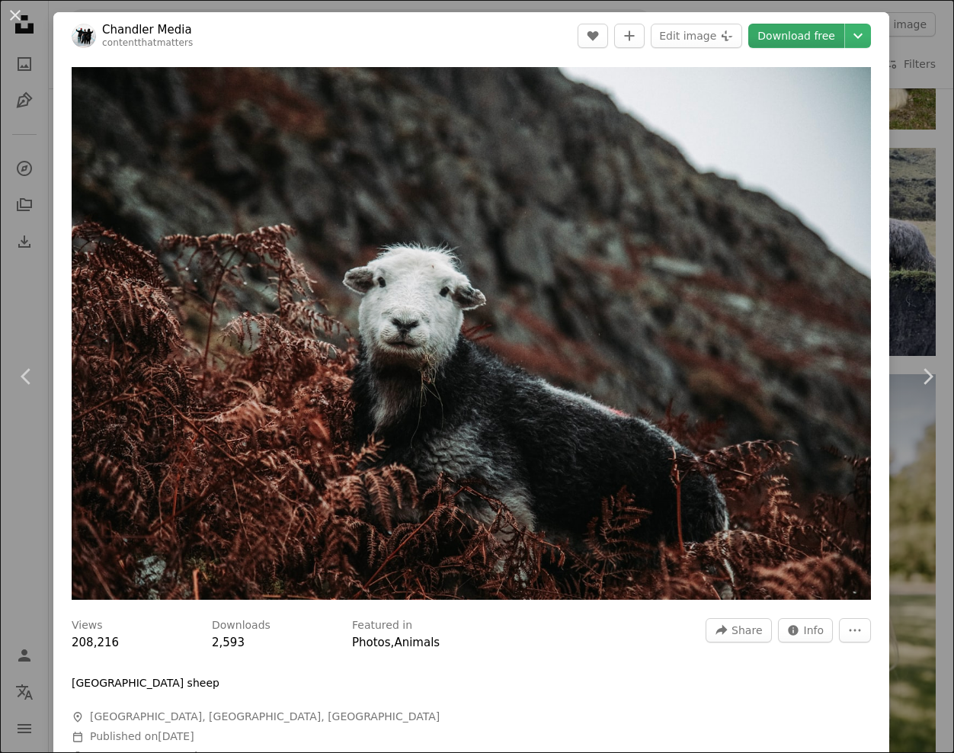
click at [809, 35] on link "Download free" at bounding box center [796, 36] width 96 height 24
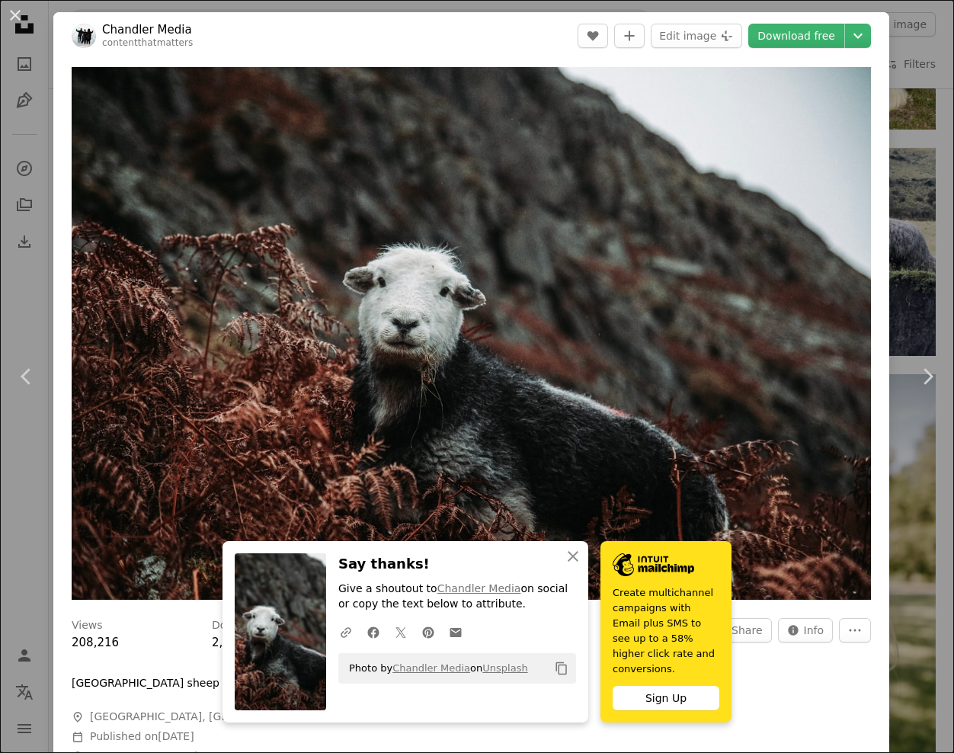
drag, startPoint x: 14, startPoint y: 14, endPoint x: 25, endPoint y: 21, distance: 13.7
click at [14, 14] on button "An X shape" at bounding box center [15, 15] width 18 height 18
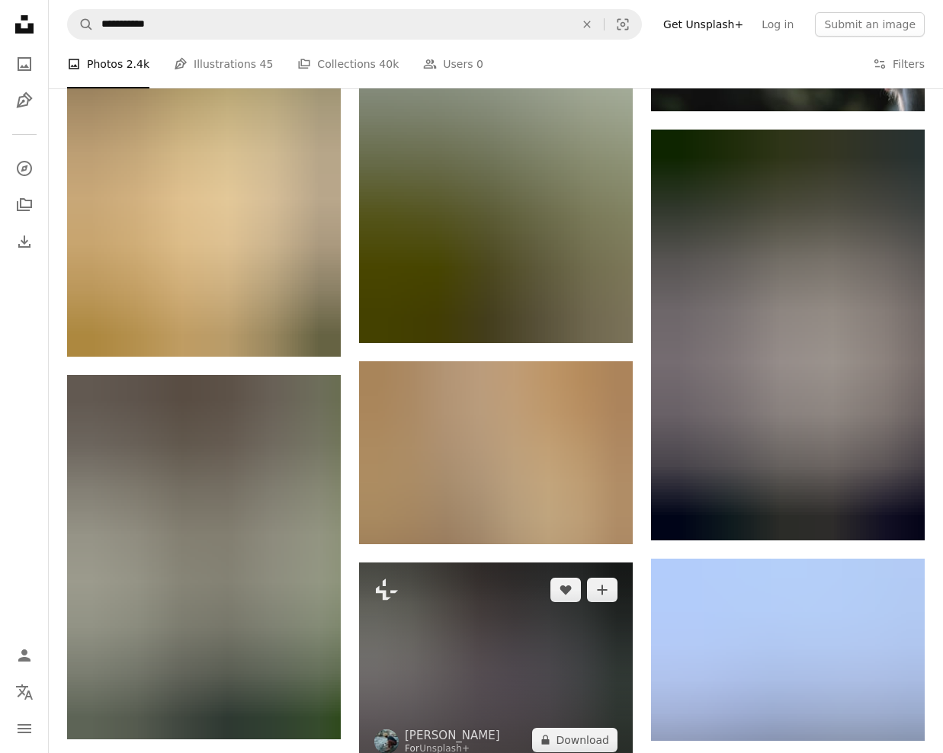
scroll to position [74623, 0]
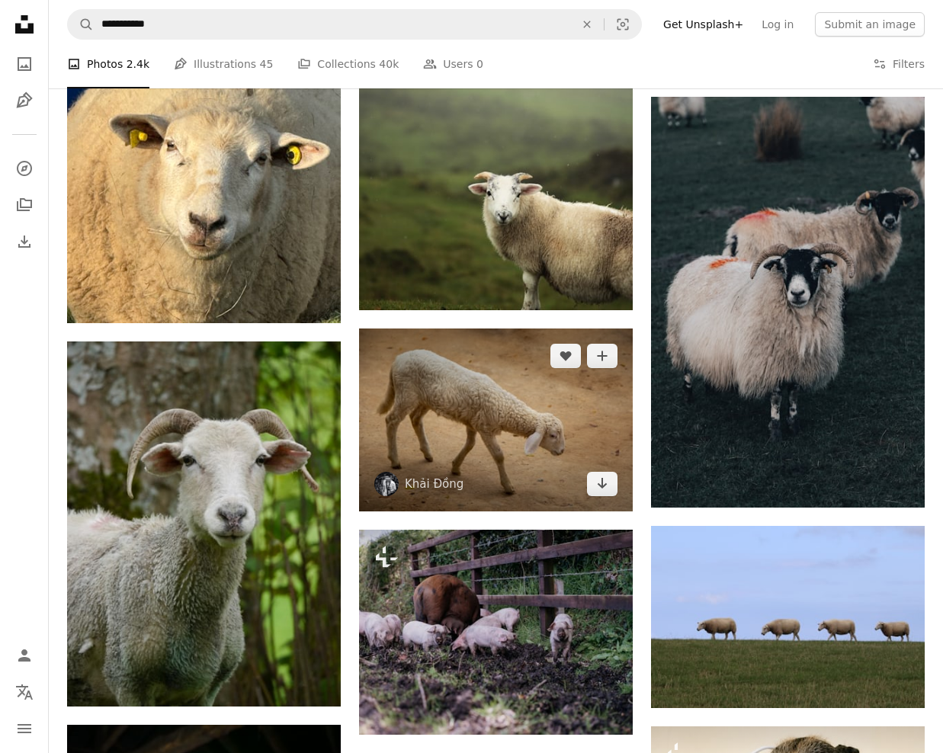
click at [447, 328] on img at bounding box center [496, 419] width 274 height 183
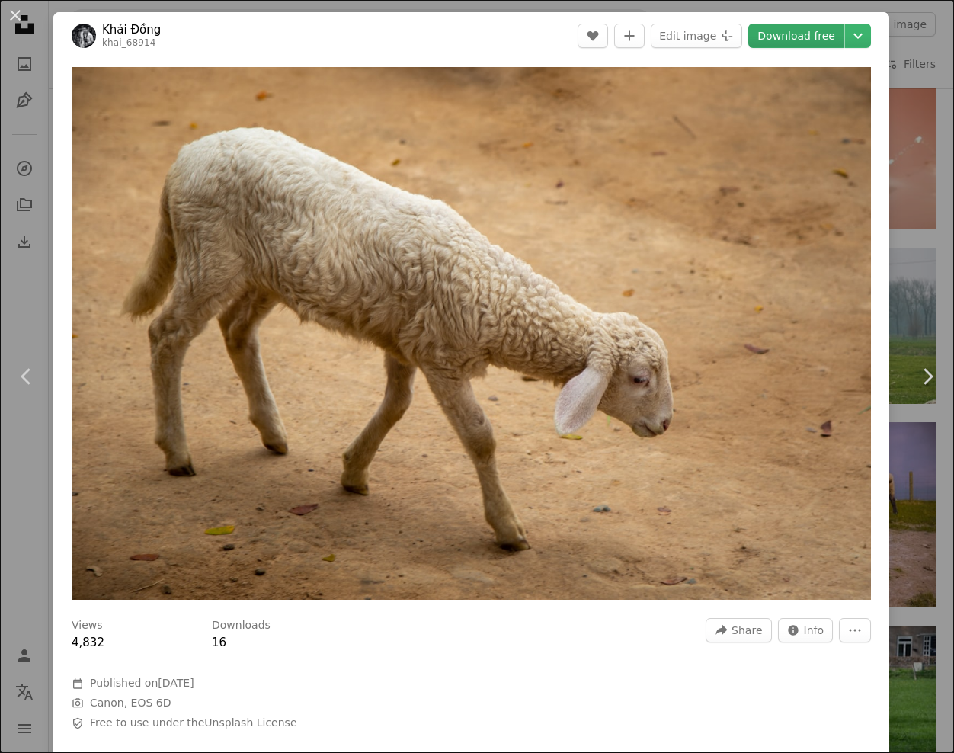
click at [784, 36] on link "Download free" at bounding box center [796, 36] width 96 height 24
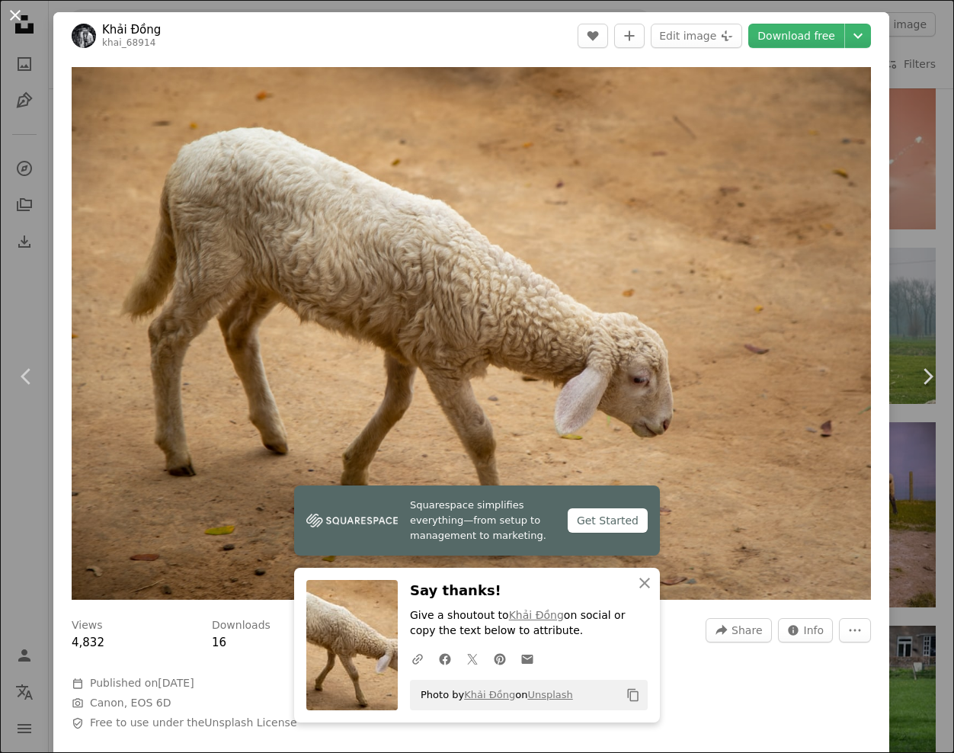
click at [14, 10] on button "An X shape" at bounding box center [15, 15] width 18 height 18
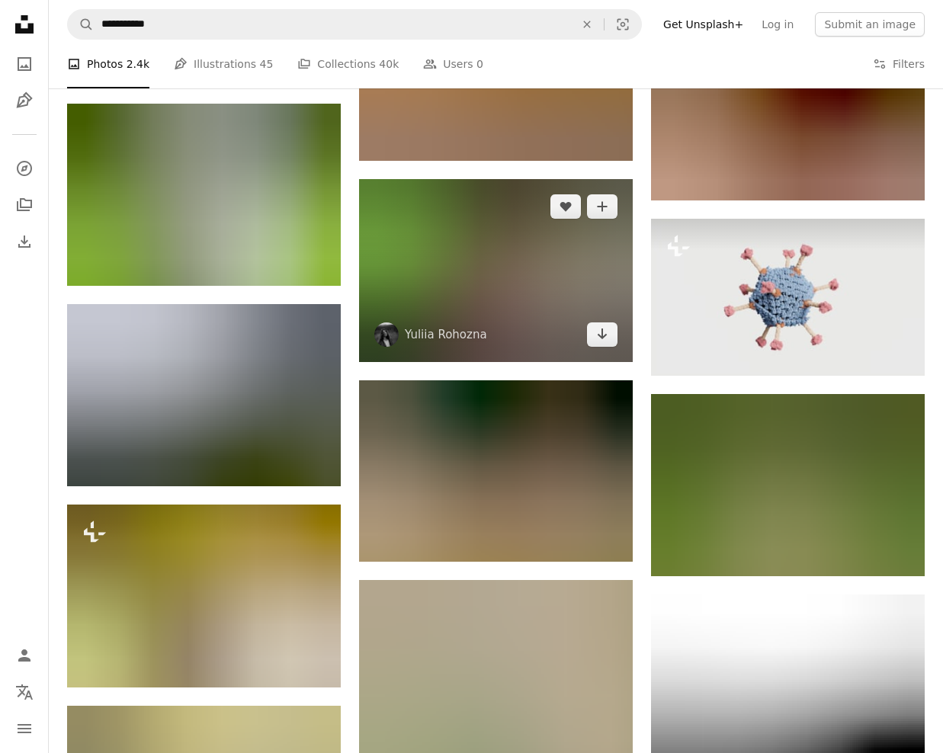
scroll to position [80492, 0]
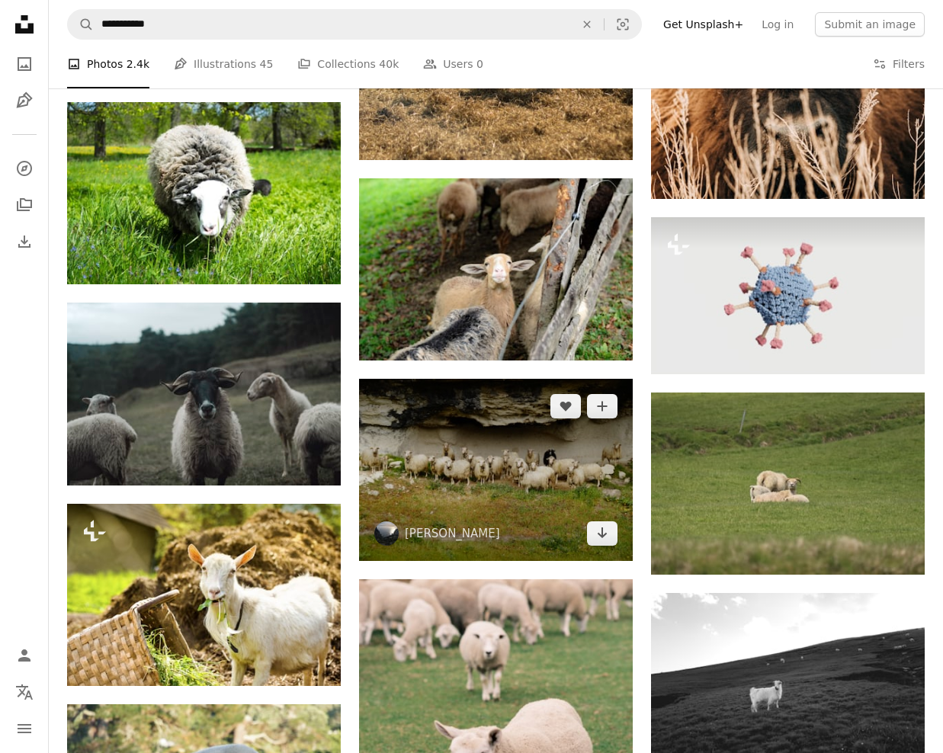
click at [502, 379] on img at bounding box center [496, 470] width 274 height 182
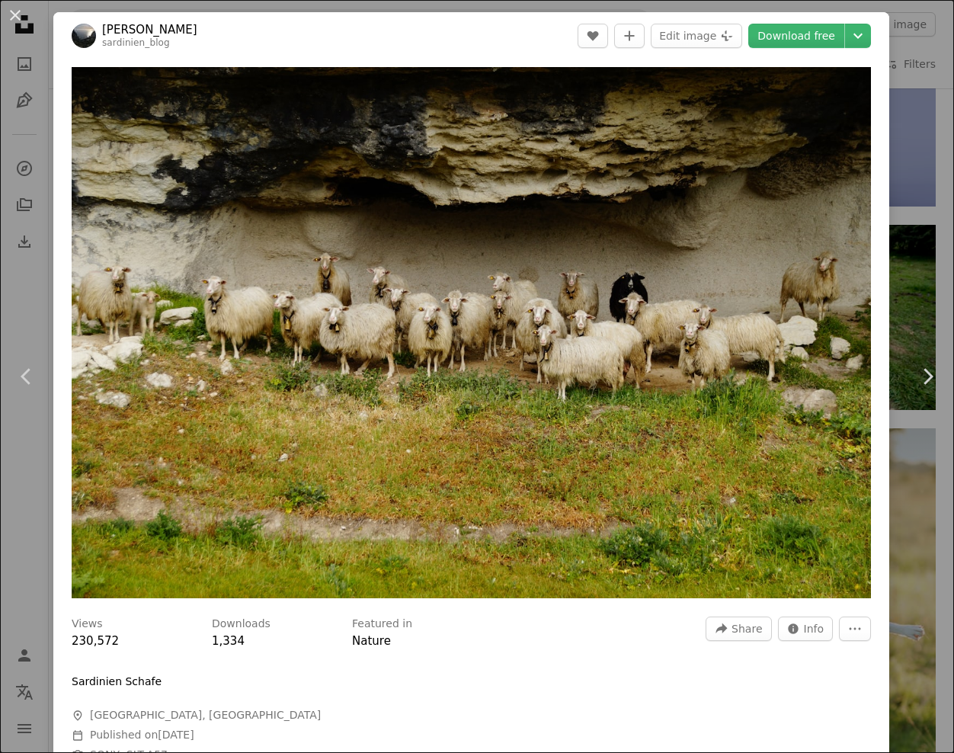
drag, startPoint x: 19, startPoint y: 15, endPoint x: 418, endPoint y: 246, distance: 461.3
click at [19, 15] on button "An X shape" at bounding box center [15, 15] width 18 height 18
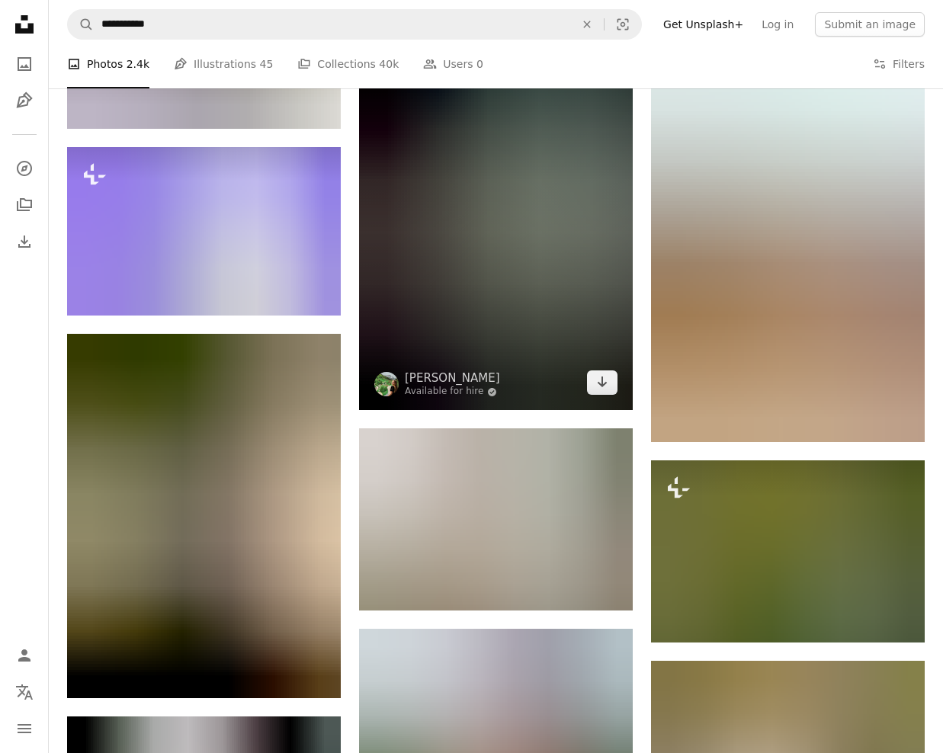
scroll to position [82092, 0]
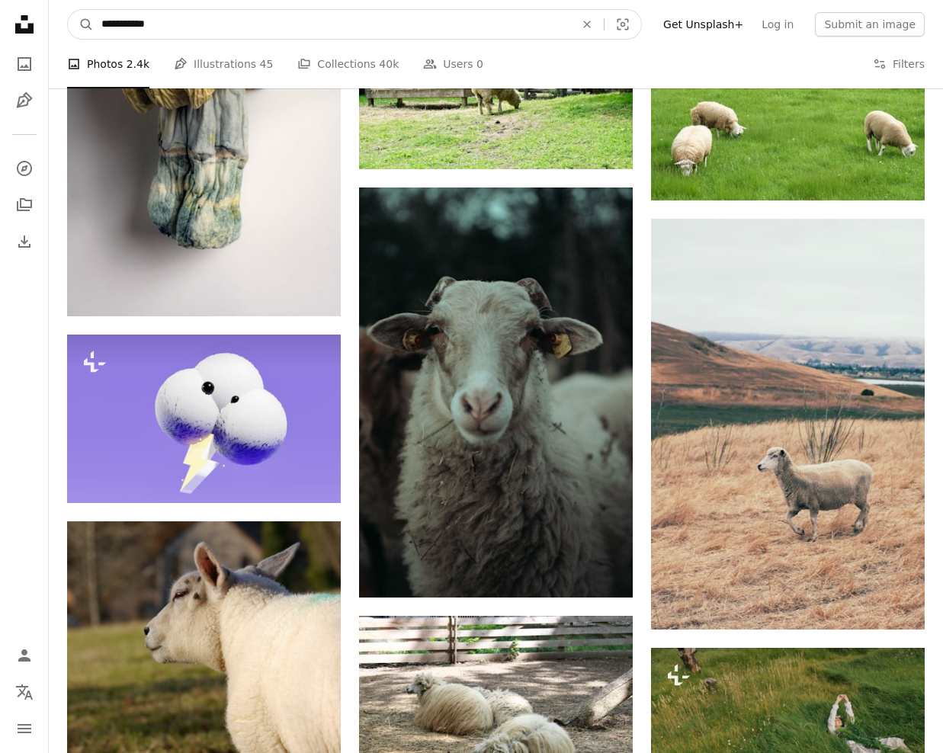
click at [121, 24] on input "**********" at bounding box center [332, 24] width 476 height 29
drag, startPoint x: 129, startPoint y: 24, endPoint x: 91, endPoint y: 24, distance: 38.1
click at [91, 24] on form "**********" at bounding box center [354, 24] width 575 height 30
type input "**********"
click at [181, 24] on input "**********" at bounding box center [332, 24] width 476 height 29
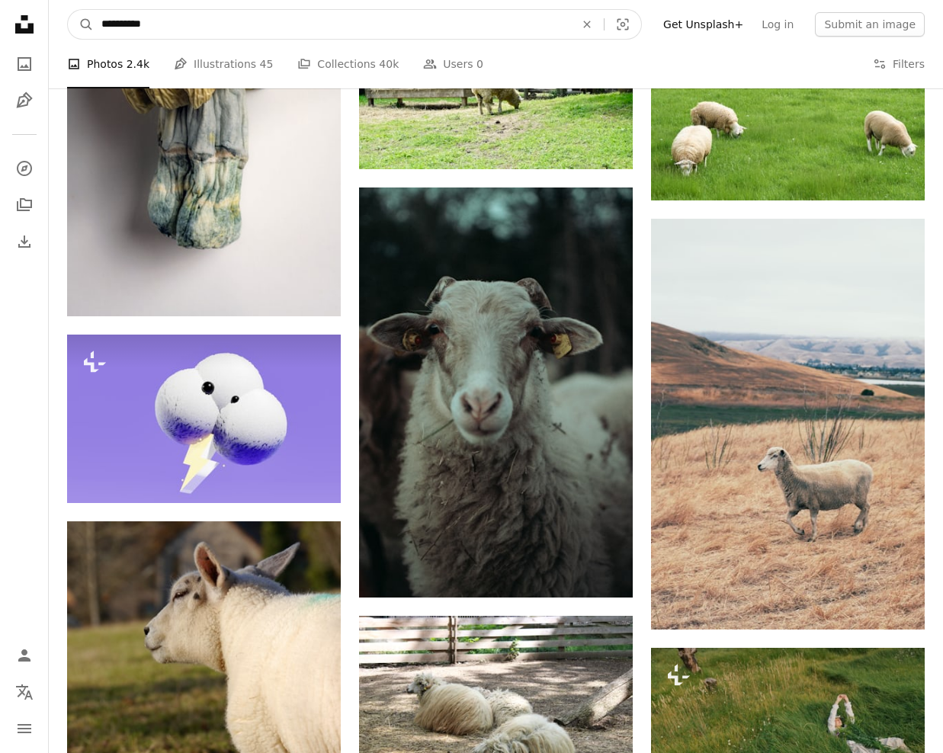
click button "A magnifying glass" at bounding box center [81, 24] width 26 height 29
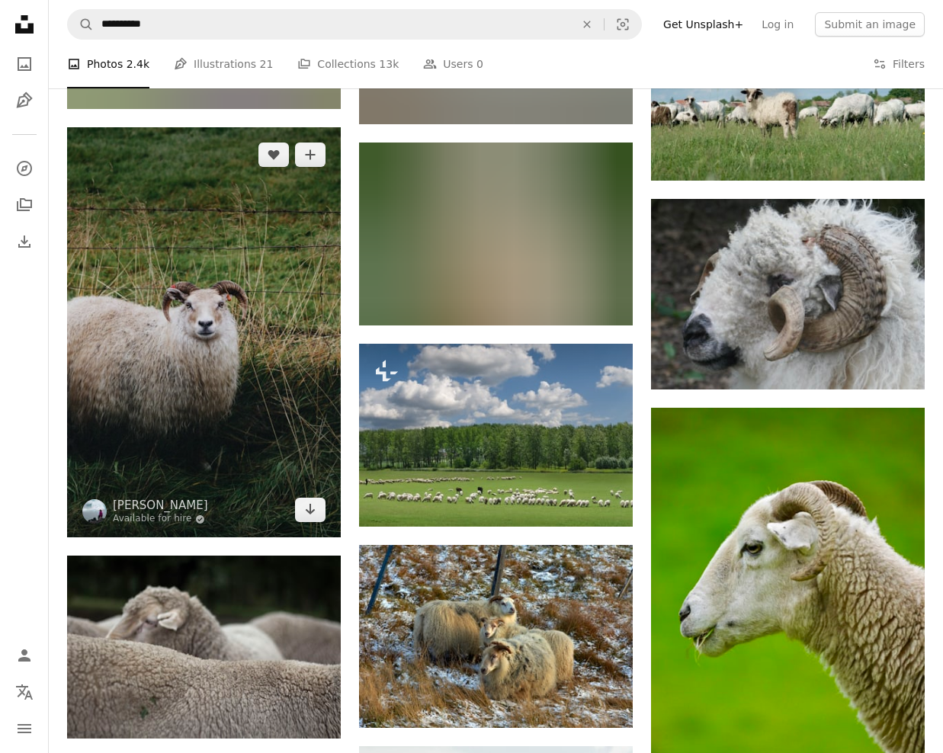
scroll to position [3430, 0]
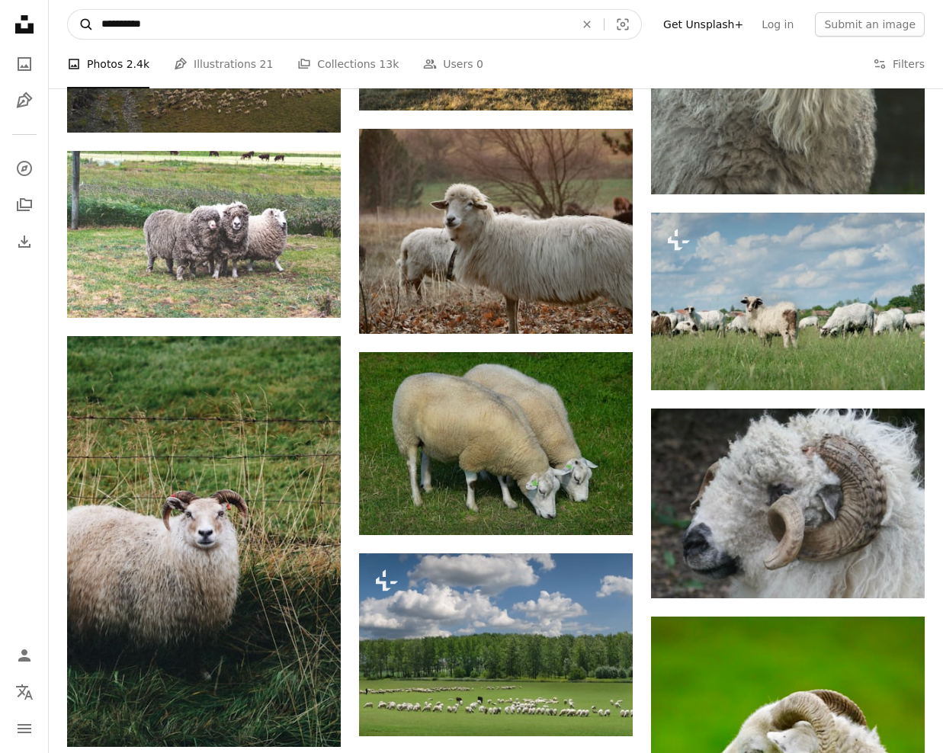
drag, startPoint x: 121, startPoint y: 23, endPoint x: 82, endPoint y: 20, distance: 39.0
click at [82, 20] on form "**********" at bounding box center [354, 24] width 575 height 30
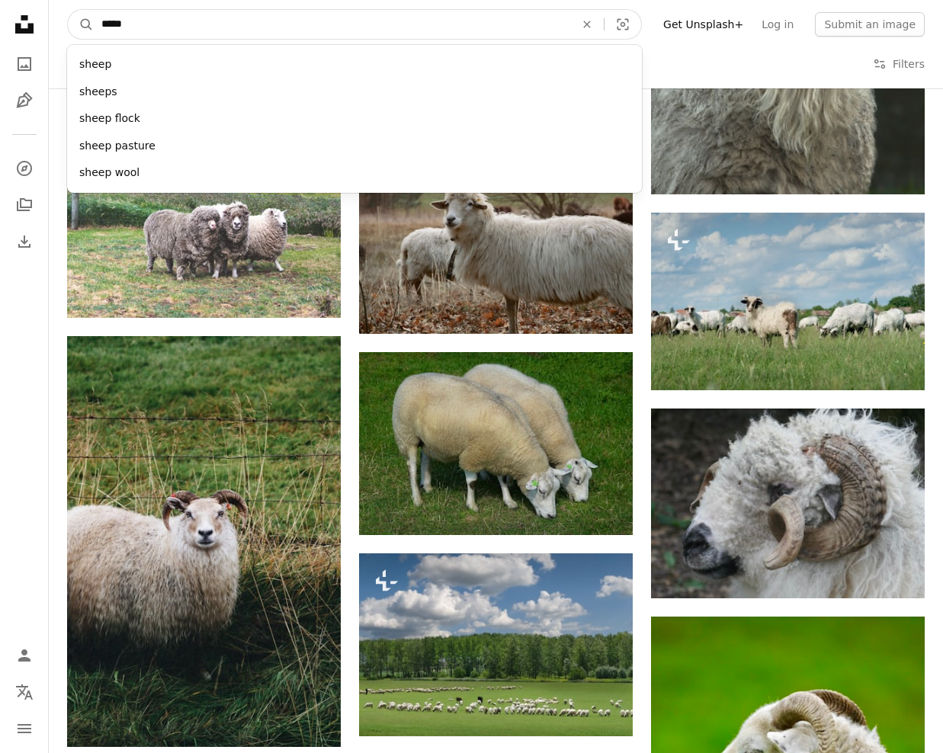
click at [129, 21] on input "*****" at bounding box center [332, 24] width 476 height 29
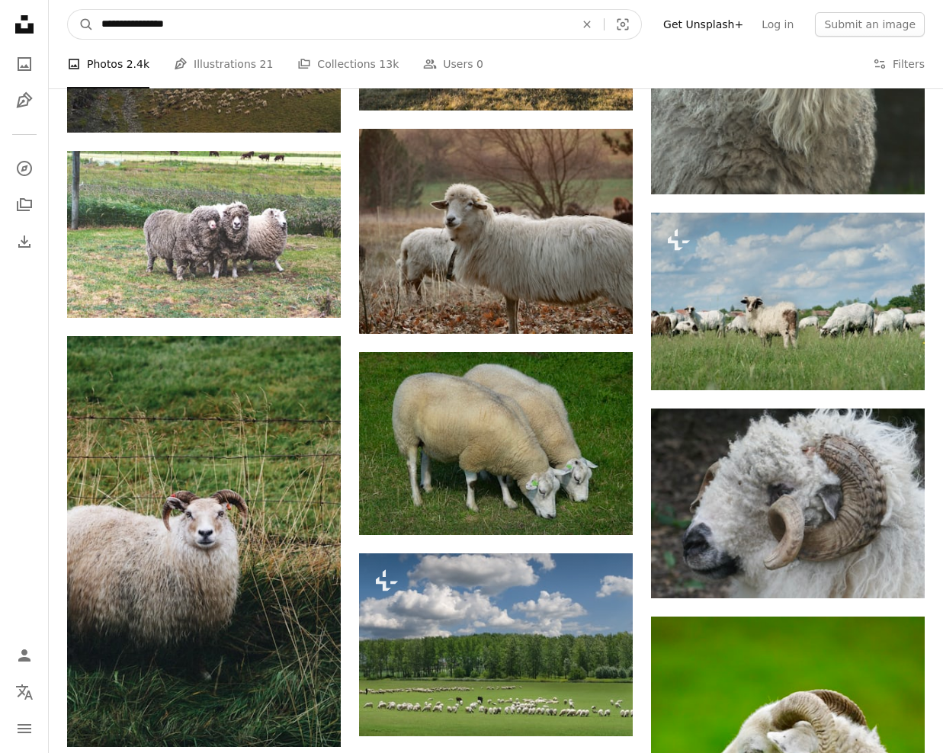
type input "**********"
click button "A magnifying glass" at bounding box center [81, 24] width 26 height 29
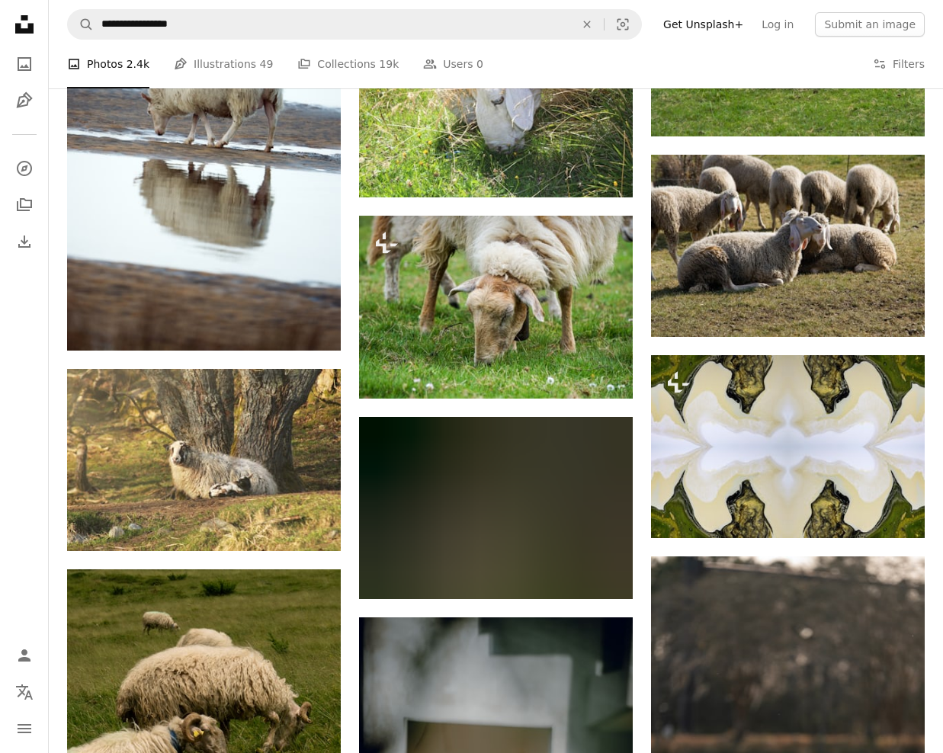
scroll to position [5793, 0]
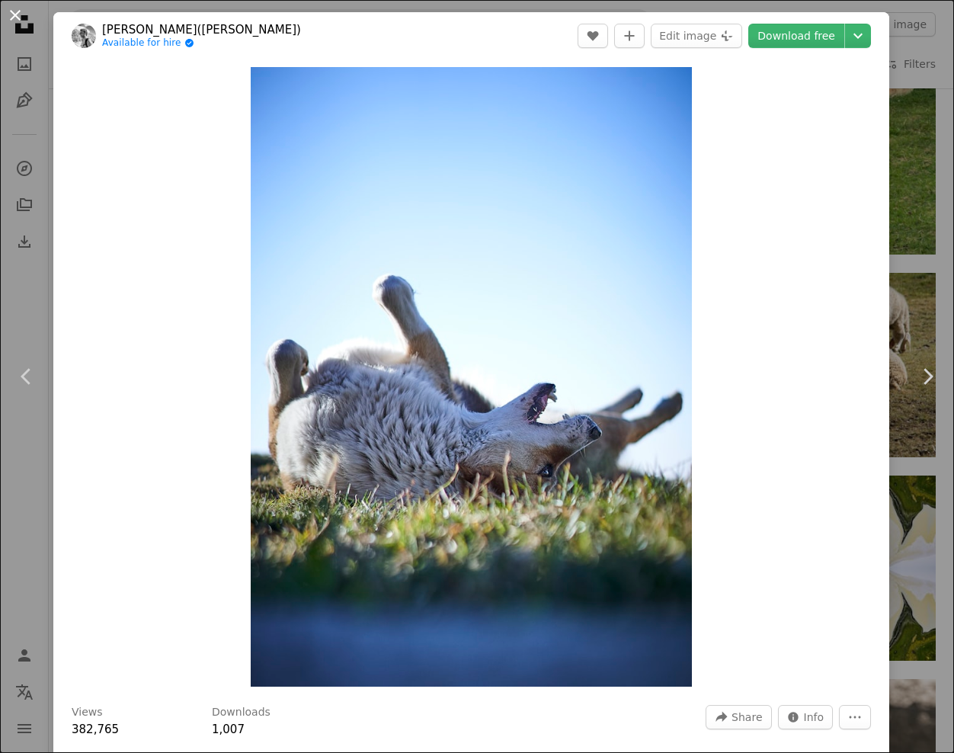
click at [14, 18] on button "An X shape" at bounding box center [15, 15] width 18 height 18
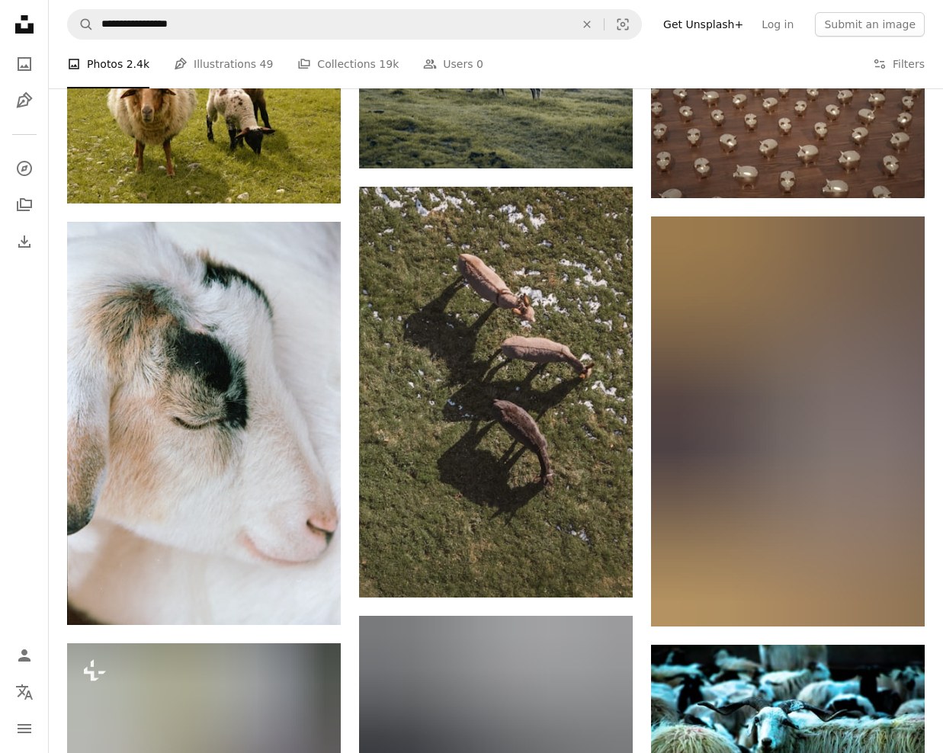
scroll to position [7698, 0]
